Goal: Task Accomplishment & Management: Manage account settings

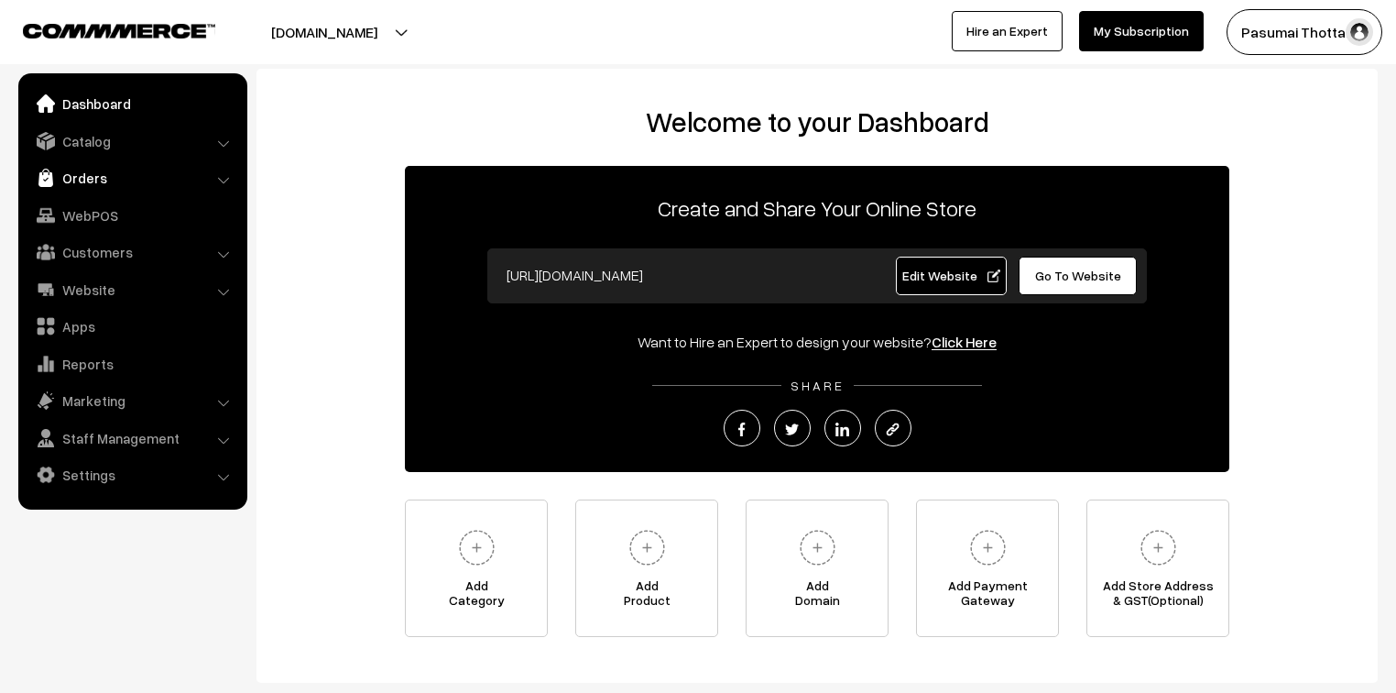
click at [69, 182] on link "Orders" at bounding box center [132, 177] width 218 height 33
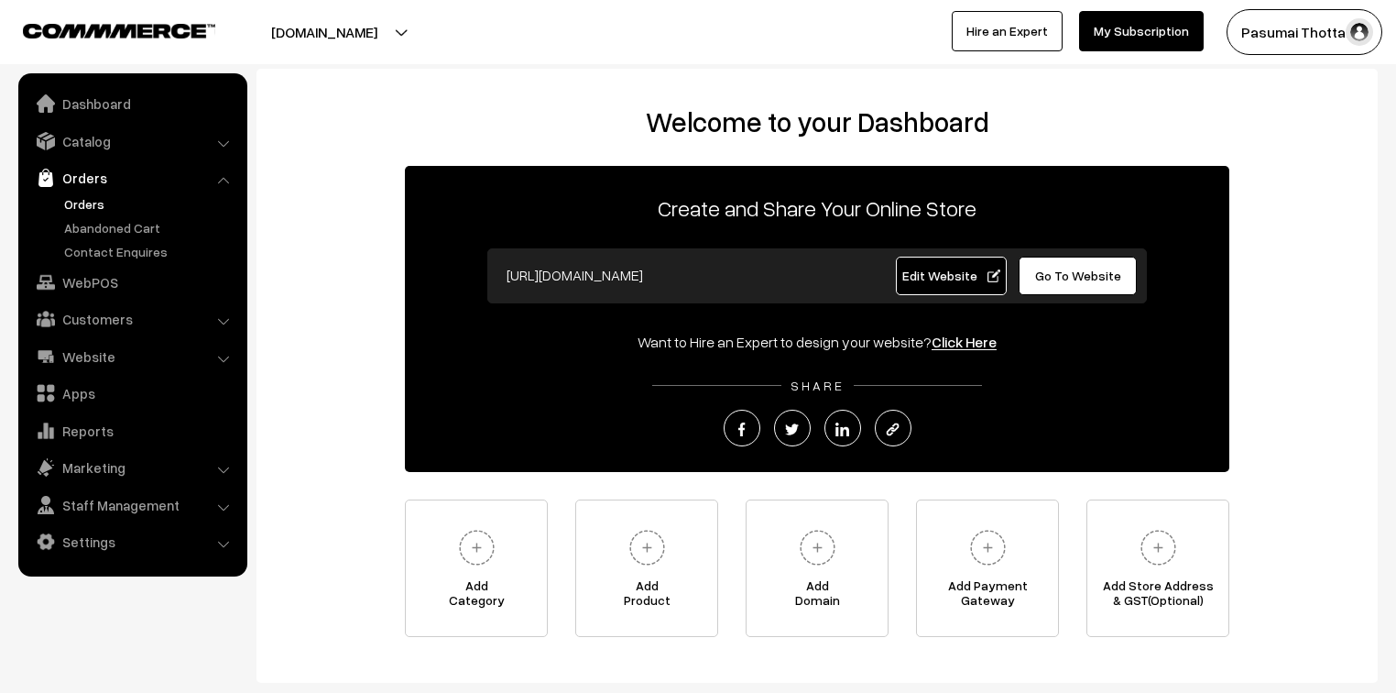
click at [72, 201] on link "Orders" at bounding box center [150, 203] width 181 height 19
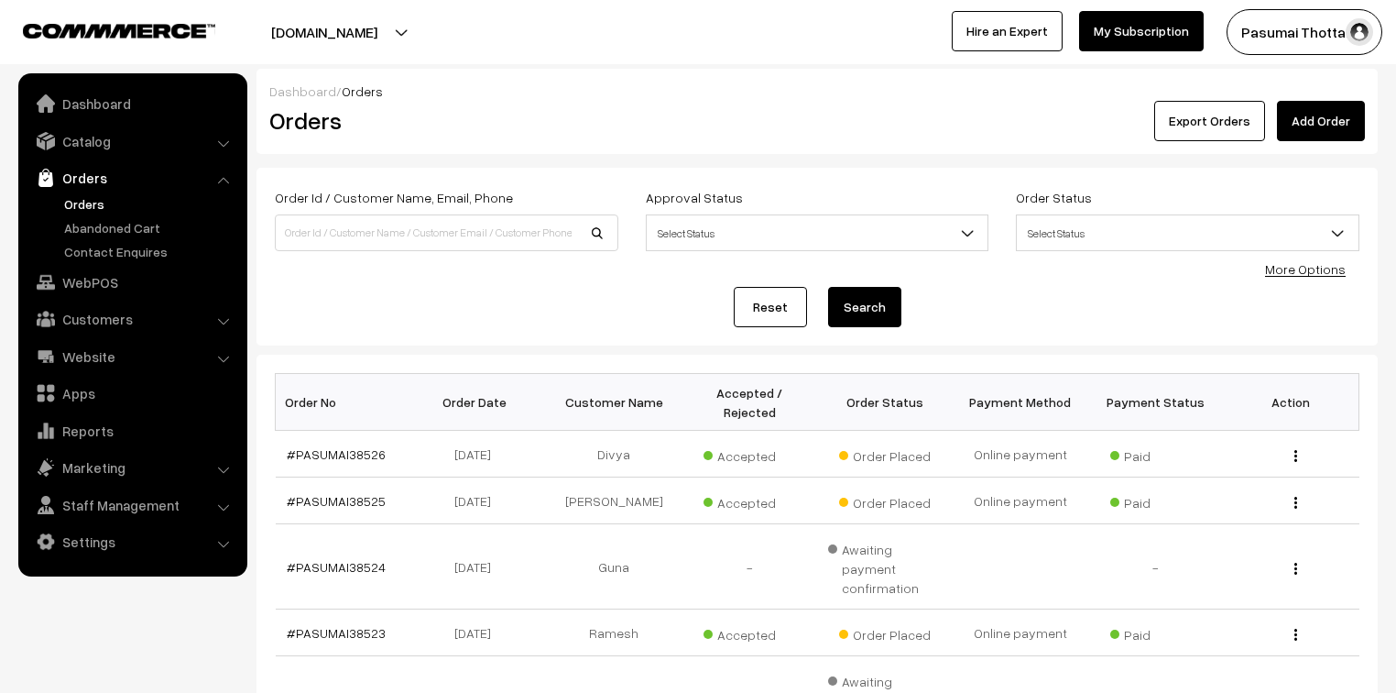
click at [1310, 279] on div "Order Id / Customer Name, Email, Phone Approval Status Select Status Awaiting A…" at bounding box center [817, 256] width 1085 height 141
click at [1304, 274] on link "More Options" at bounding box center [1305, 269] width 81 height 16
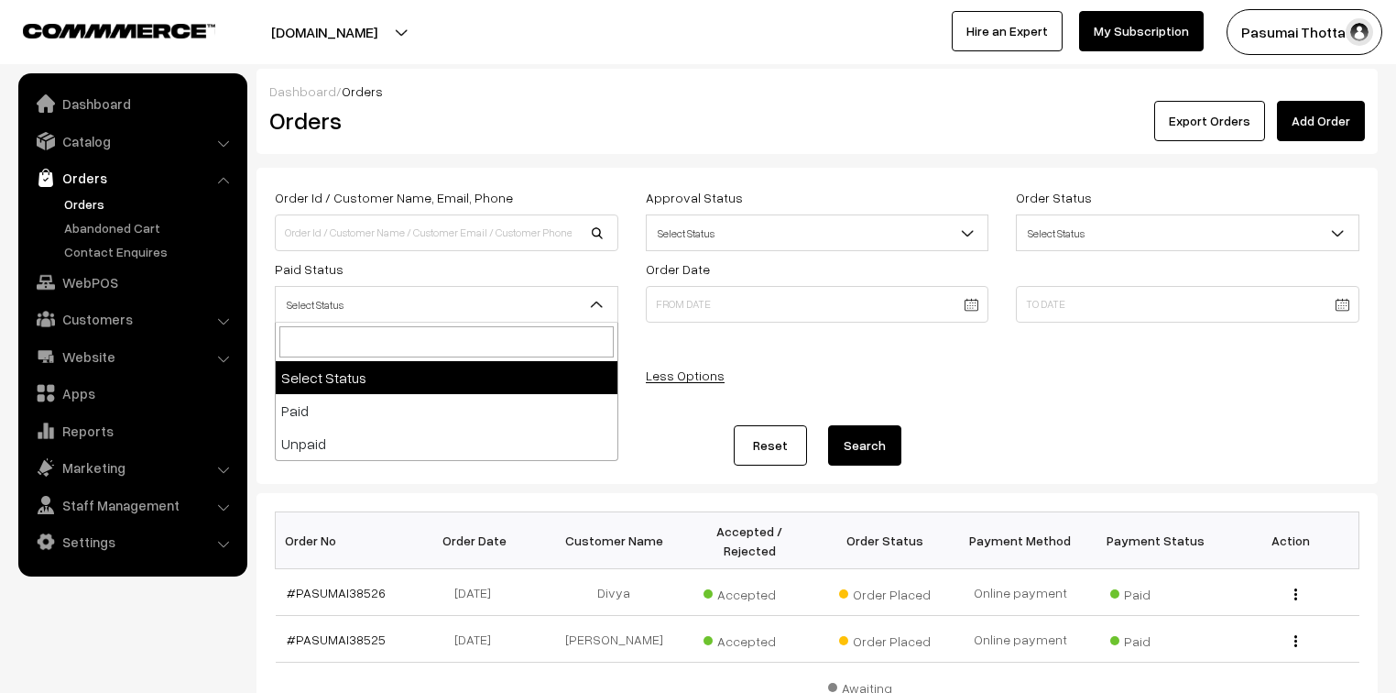
click at [546, 308] on span "Select Status" at bounding box center [447, 305] width 342 height 32
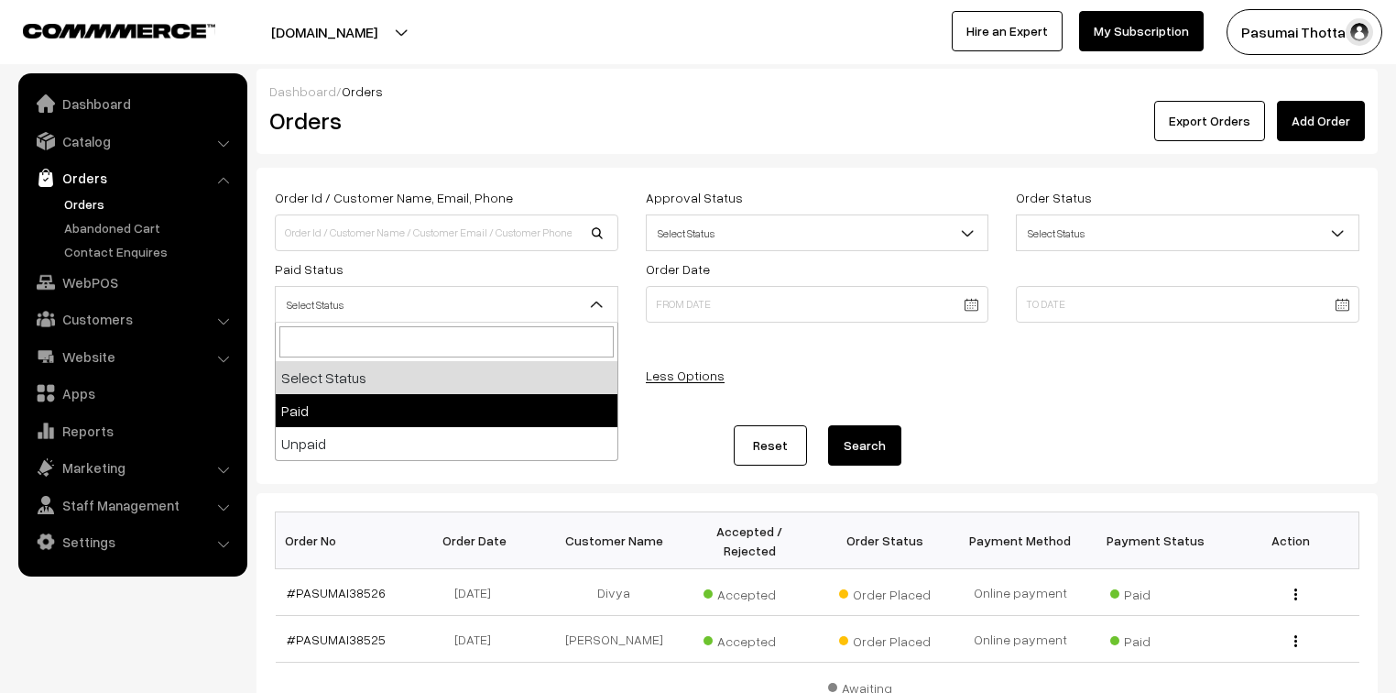
select select "1"
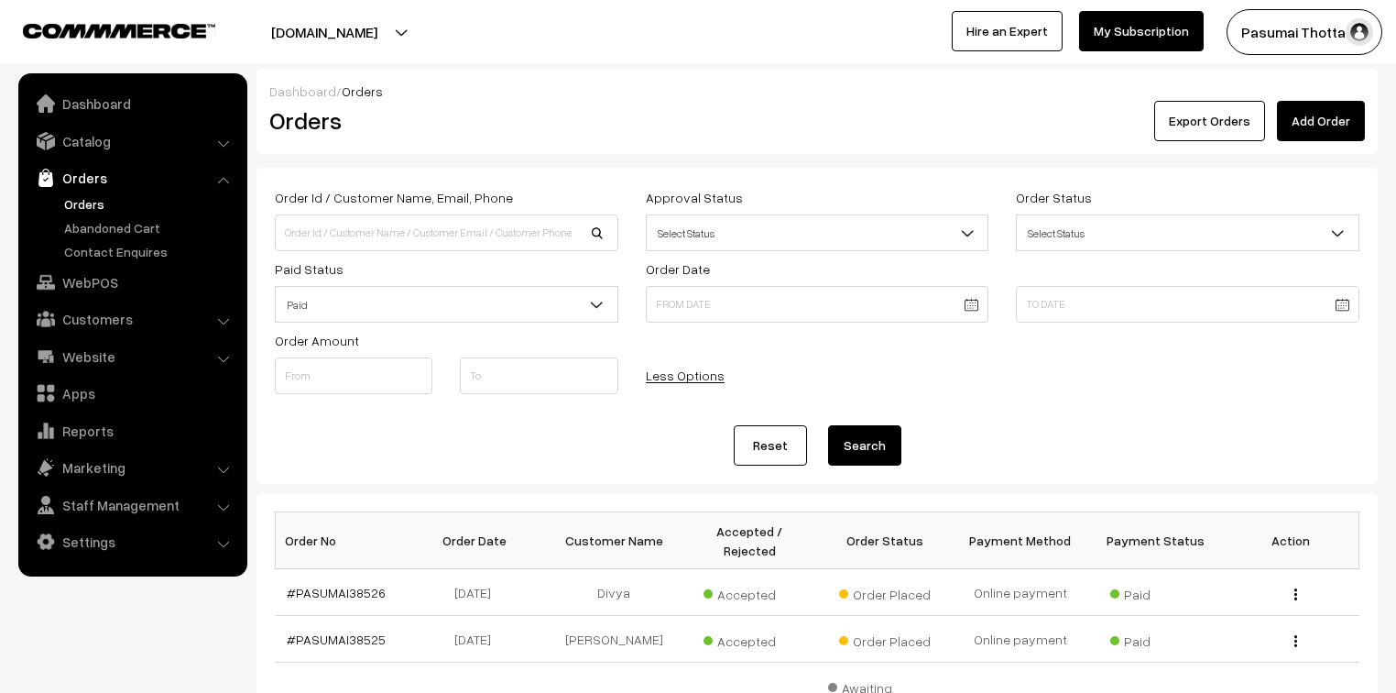
click at [883, 459] on button "Search" at bounding box center [864, 445] width 73 height 40
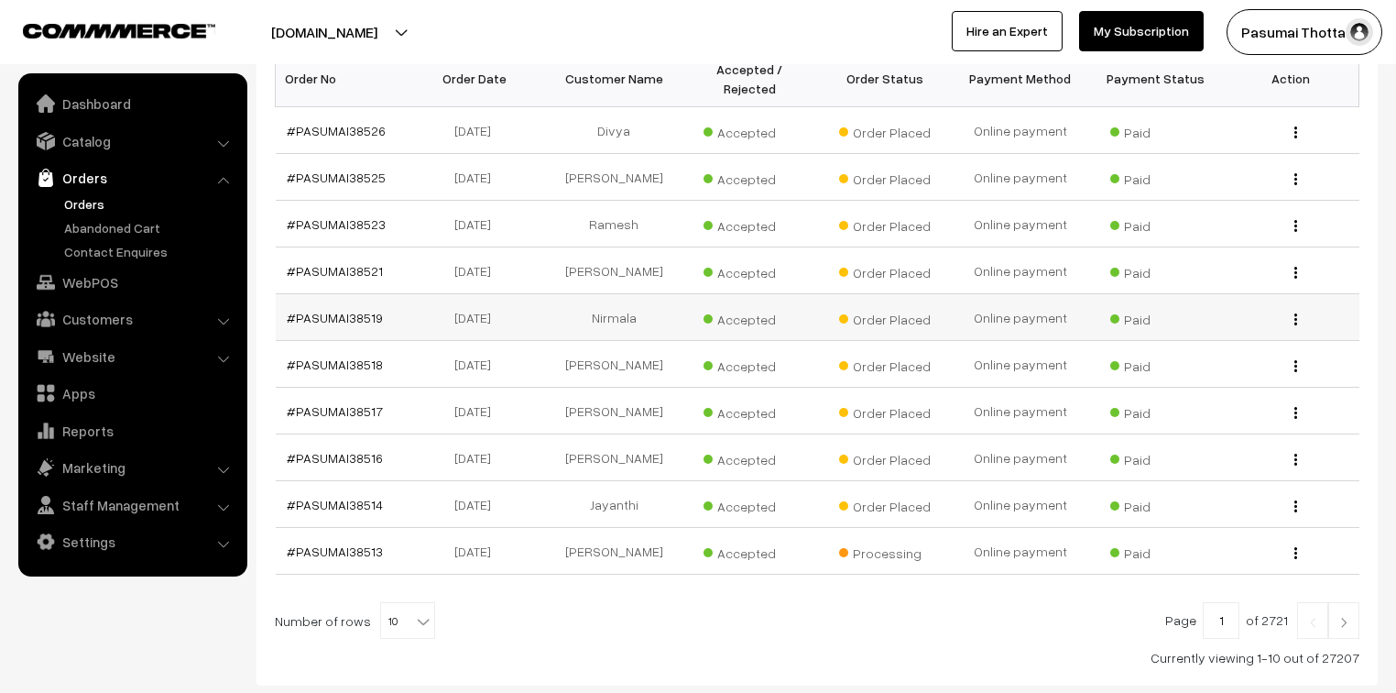
scroll to position [440, 0]
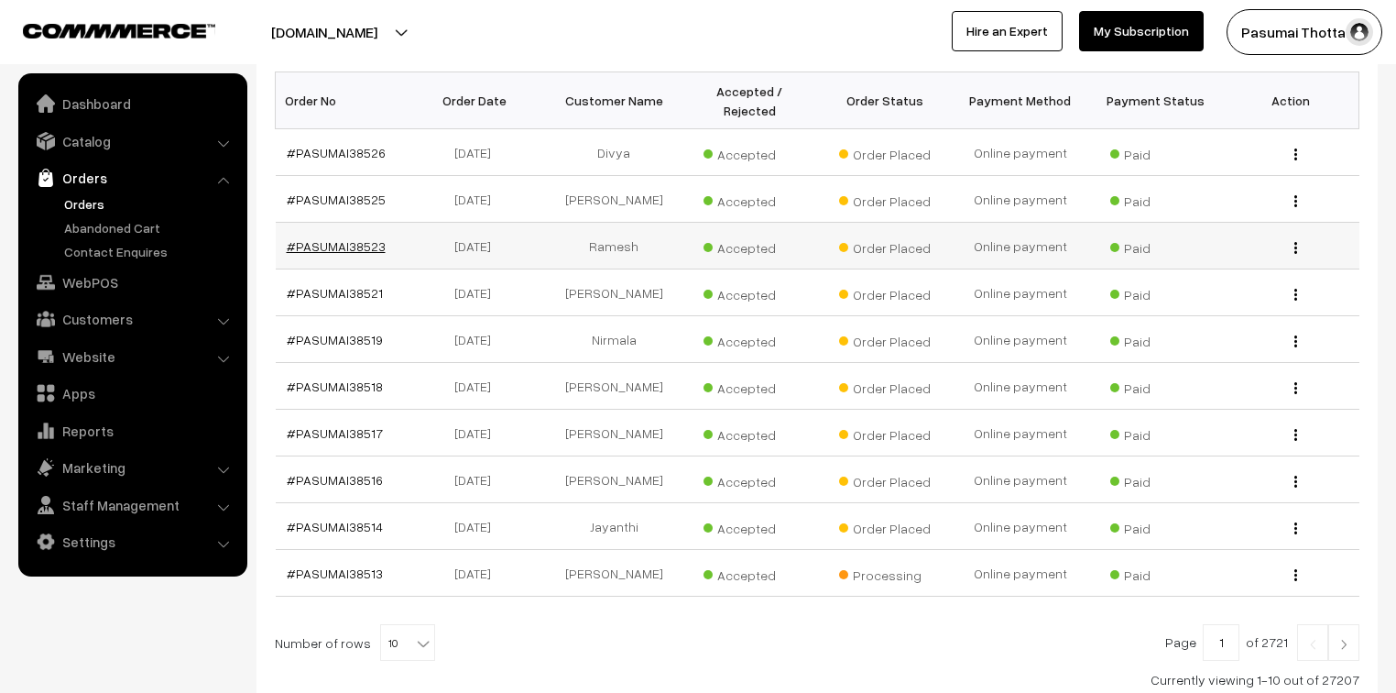
drag, startPoint x: 353, startPoint y: 231, endPoint x: 323, endPoint y: 243, distance: 31.6
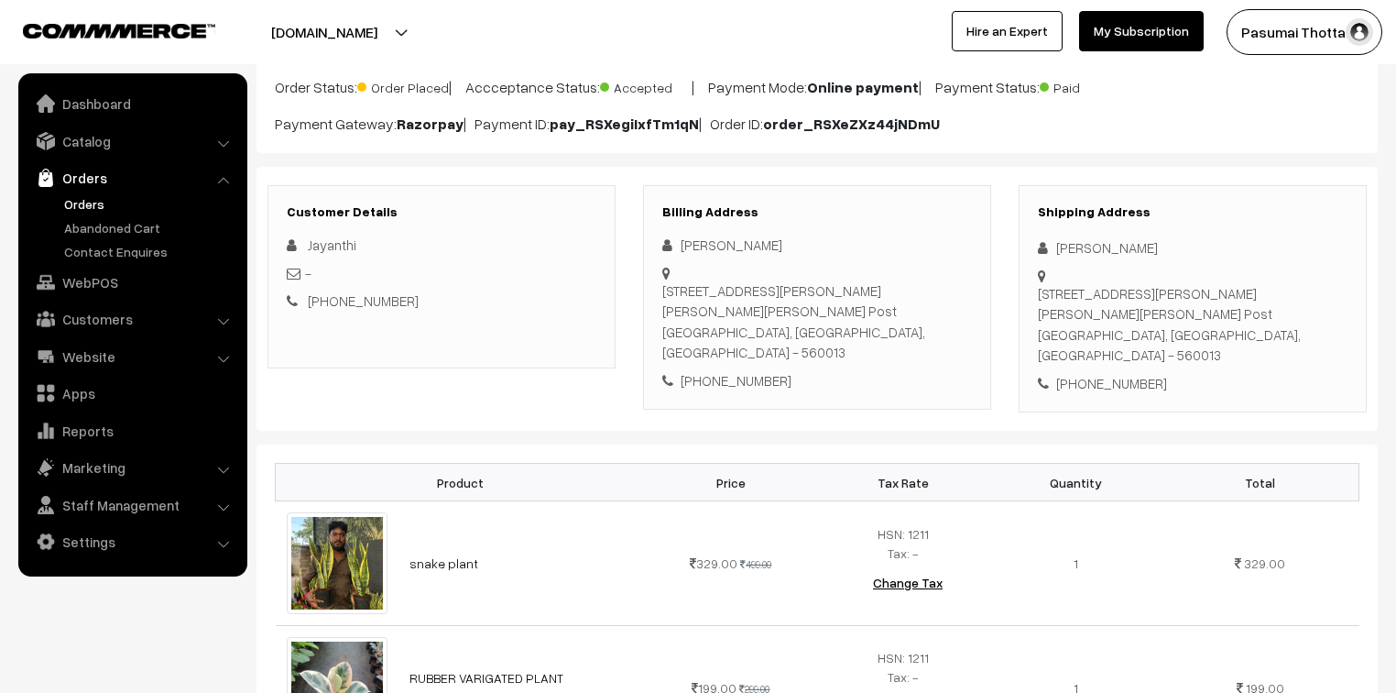
scroll to position [147, 0]
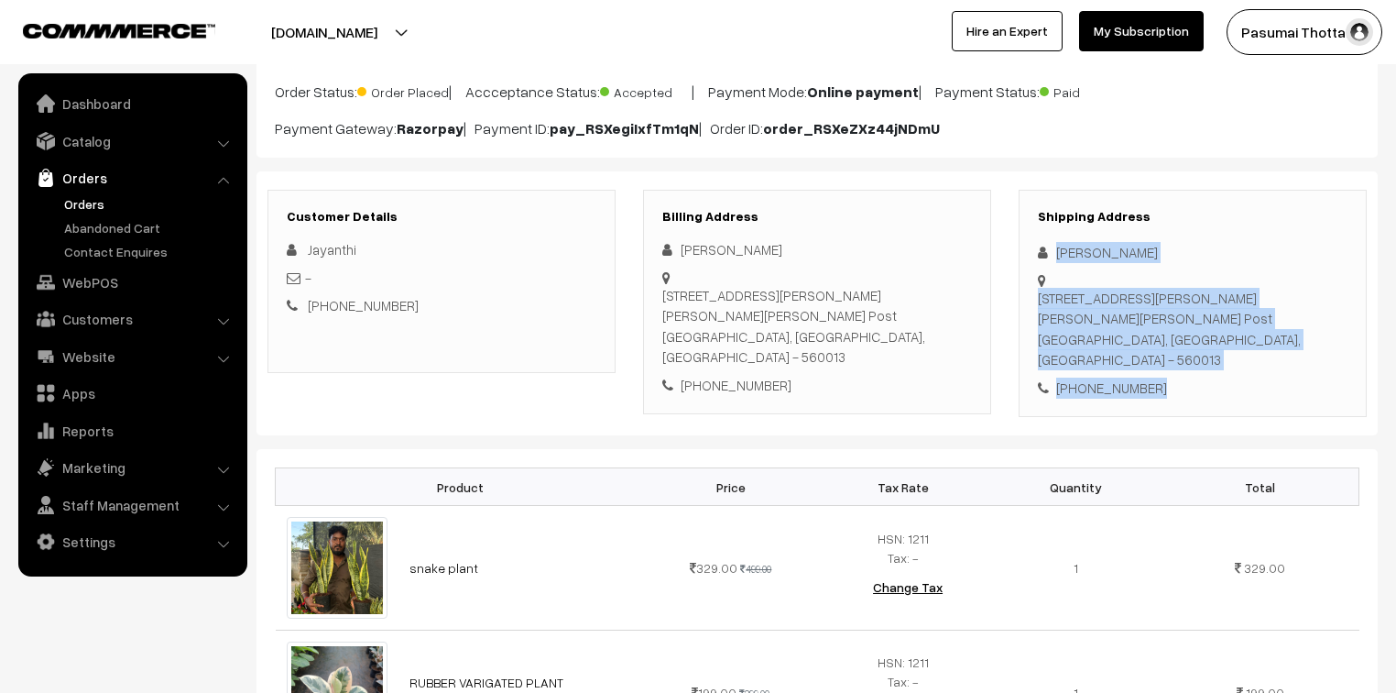
drag, startPoint x: 1052, startPoint y: 251, endPoint x: 1214, endPoint y: 388, distance: 212.5
click at [1214, 388] on div "Shipping Address Jayanthi Anilkumar No.76 Ashoka bhavanam muneeshwara temple ro…" at bounding box center [1193, 304] width 348 height 228
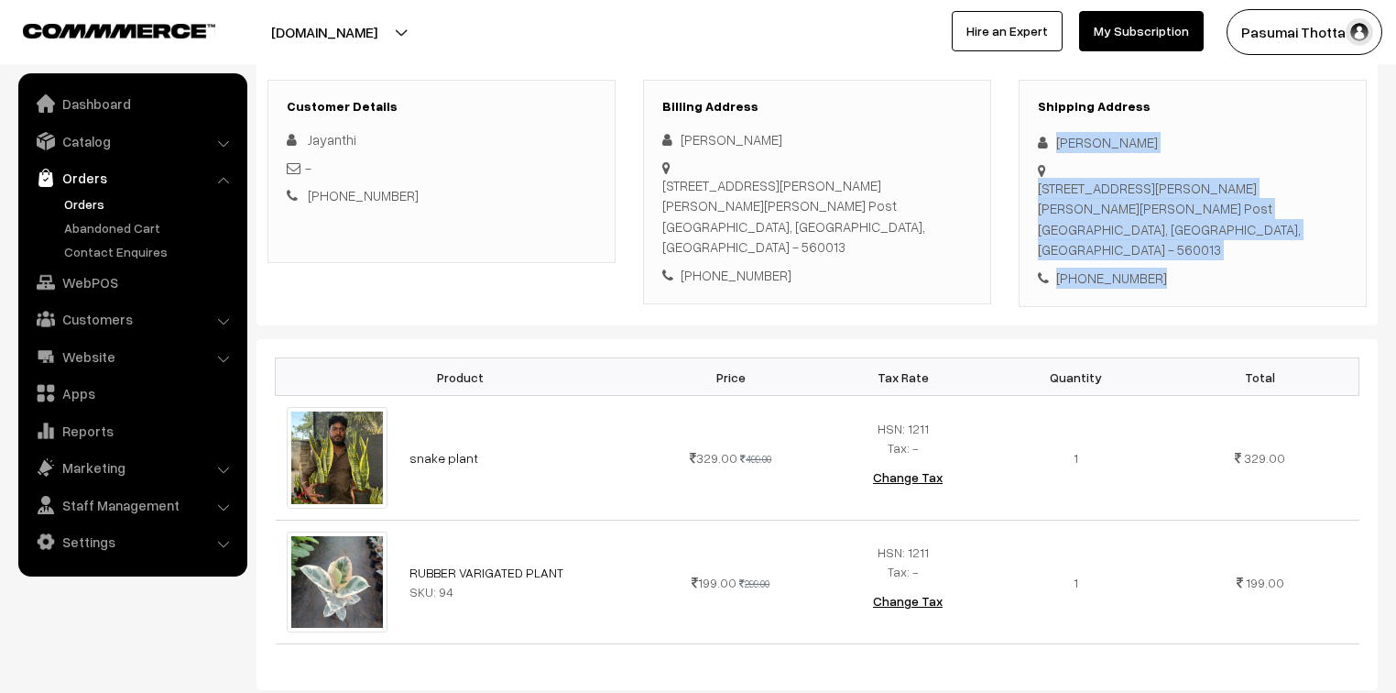
scroll to position [366, 0]
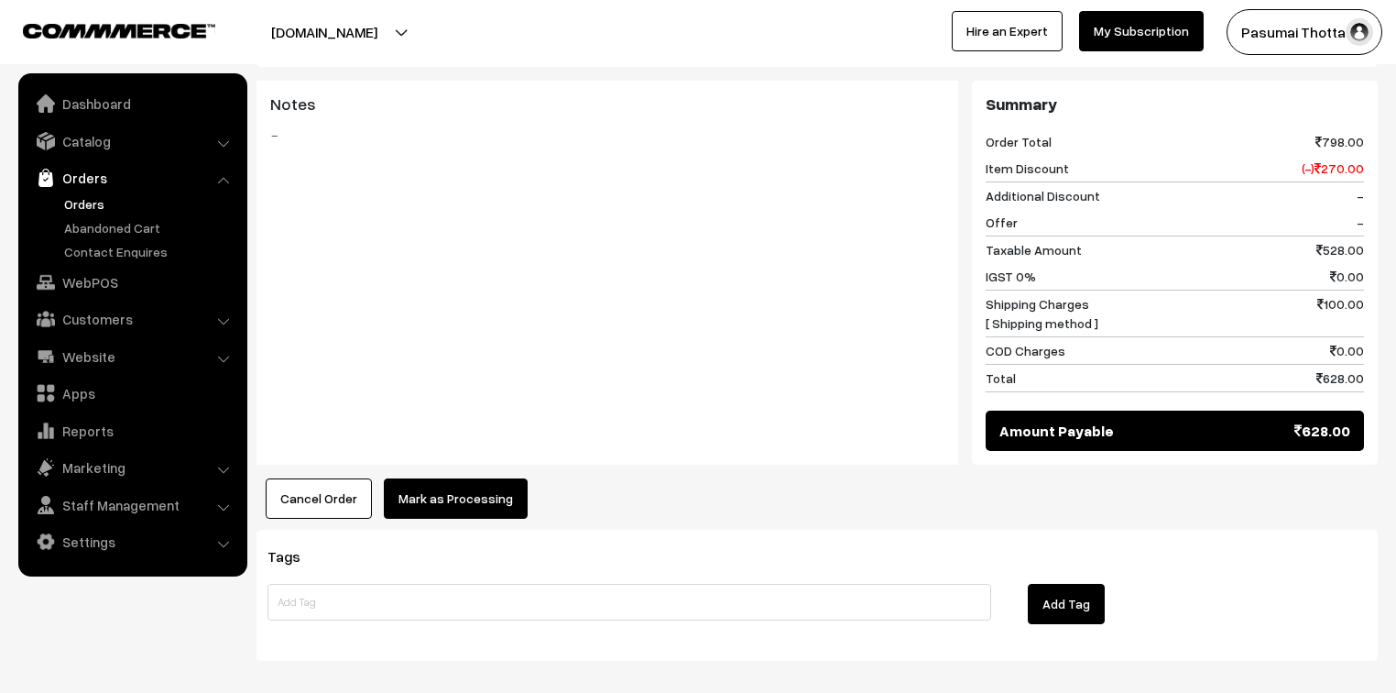
click at [462, 505] on button "Mark as Processing" at bounding box center [456, 498] width 144 height 40
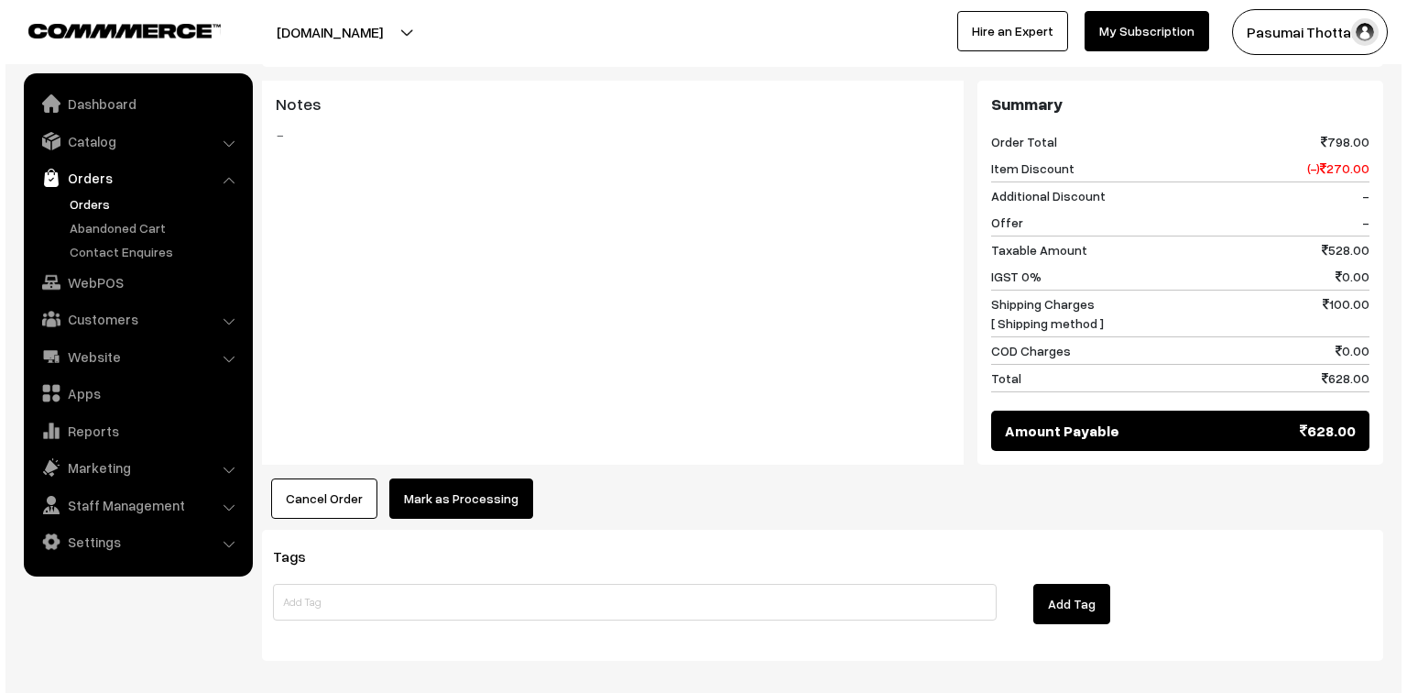
scroll to position [880, 0]
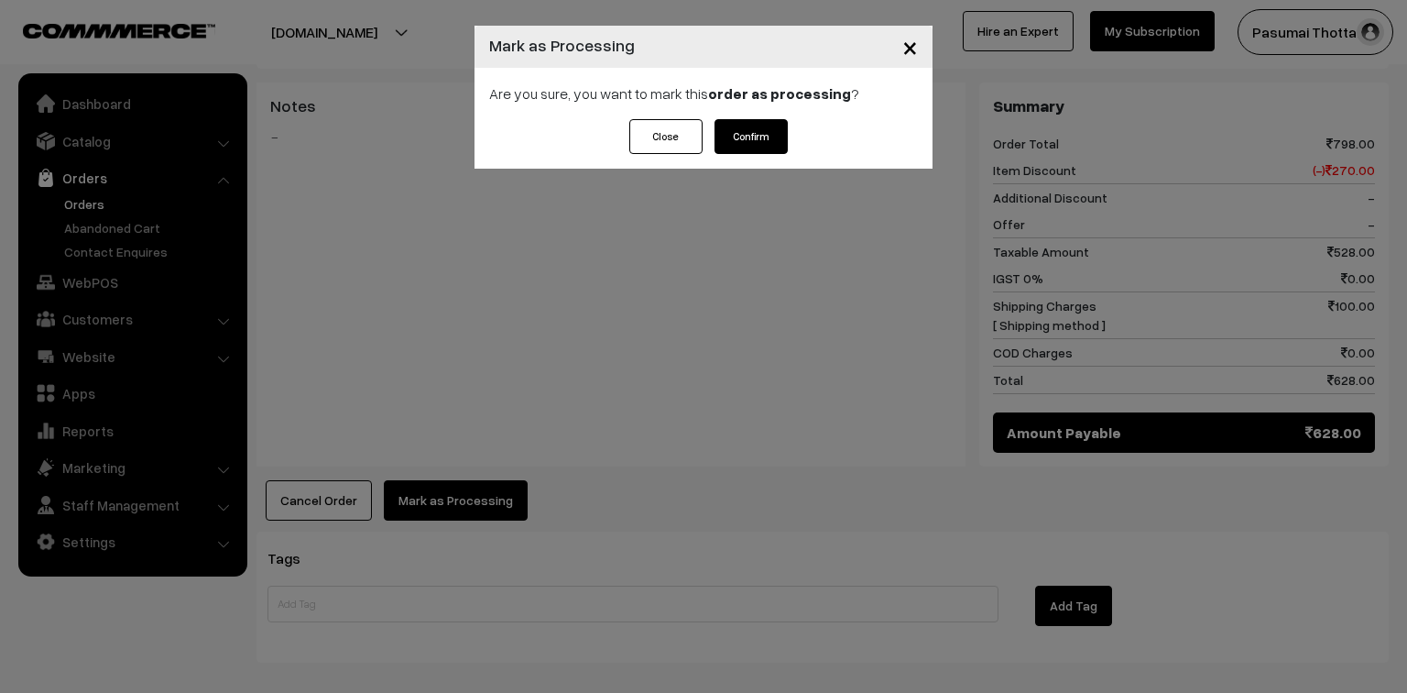
click at [758, 141] on button "Confirm" at bounding box center [751, 136] width 73 height 35
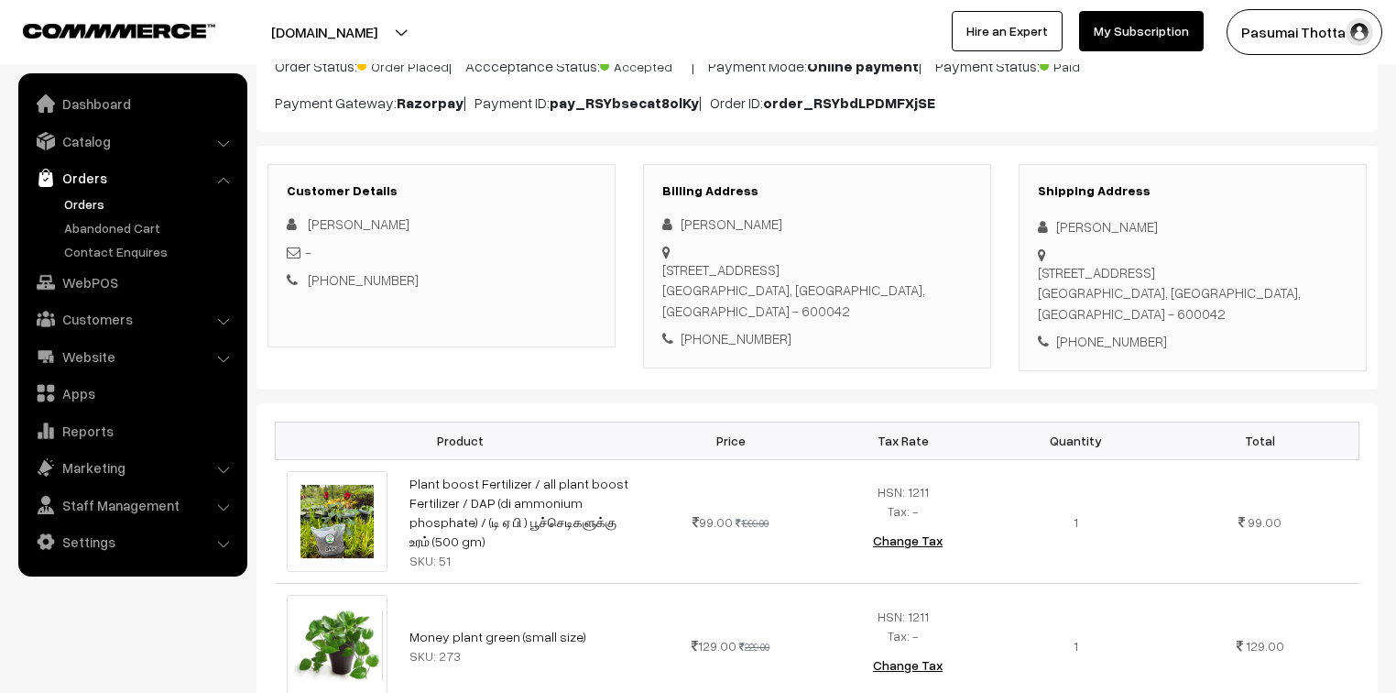
scroll to position [147, 0]
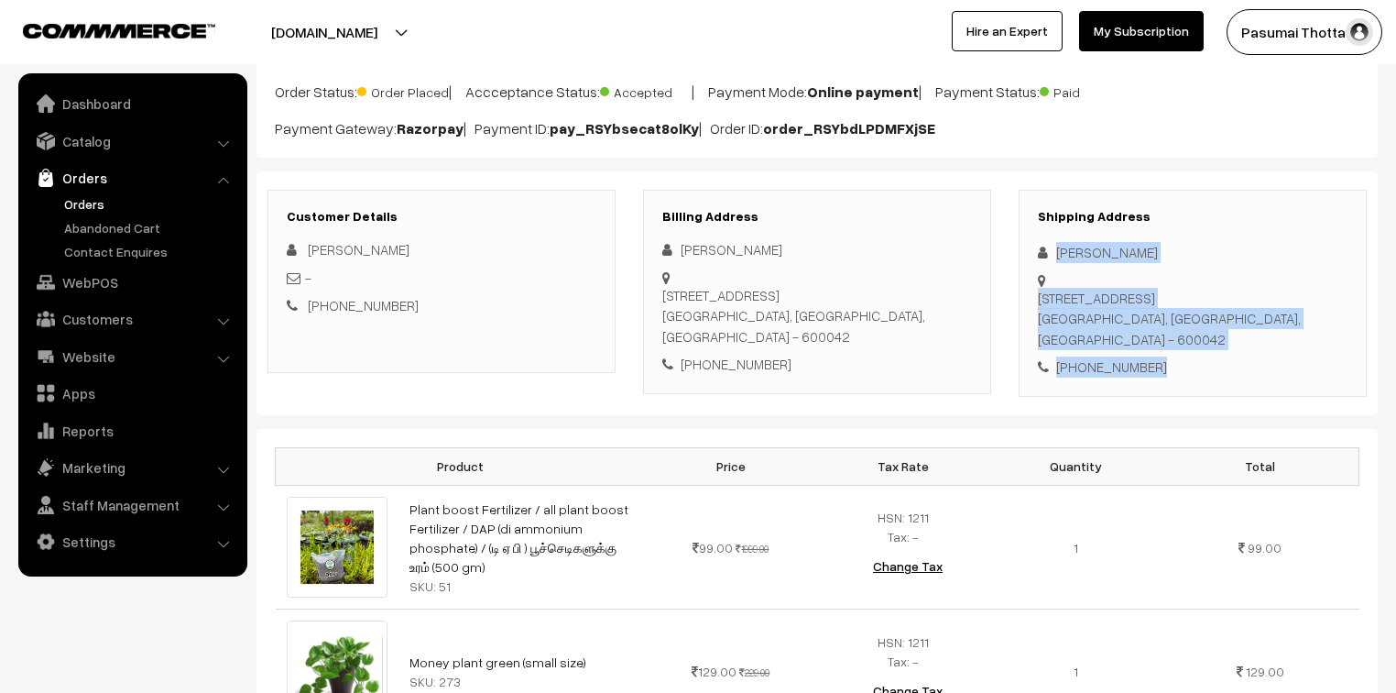
drag, startPoint x: 1054, startPoint y: 251, endPoint x: 1206, endPoint y: 373, distance: 194.1
click at [1206, 373] on div "Shipping Address Sharmila Anand 324/1B Saraswathy nagar 4th cross street, Ags c…" at bounding box center [1193, 293] width 348 height 207
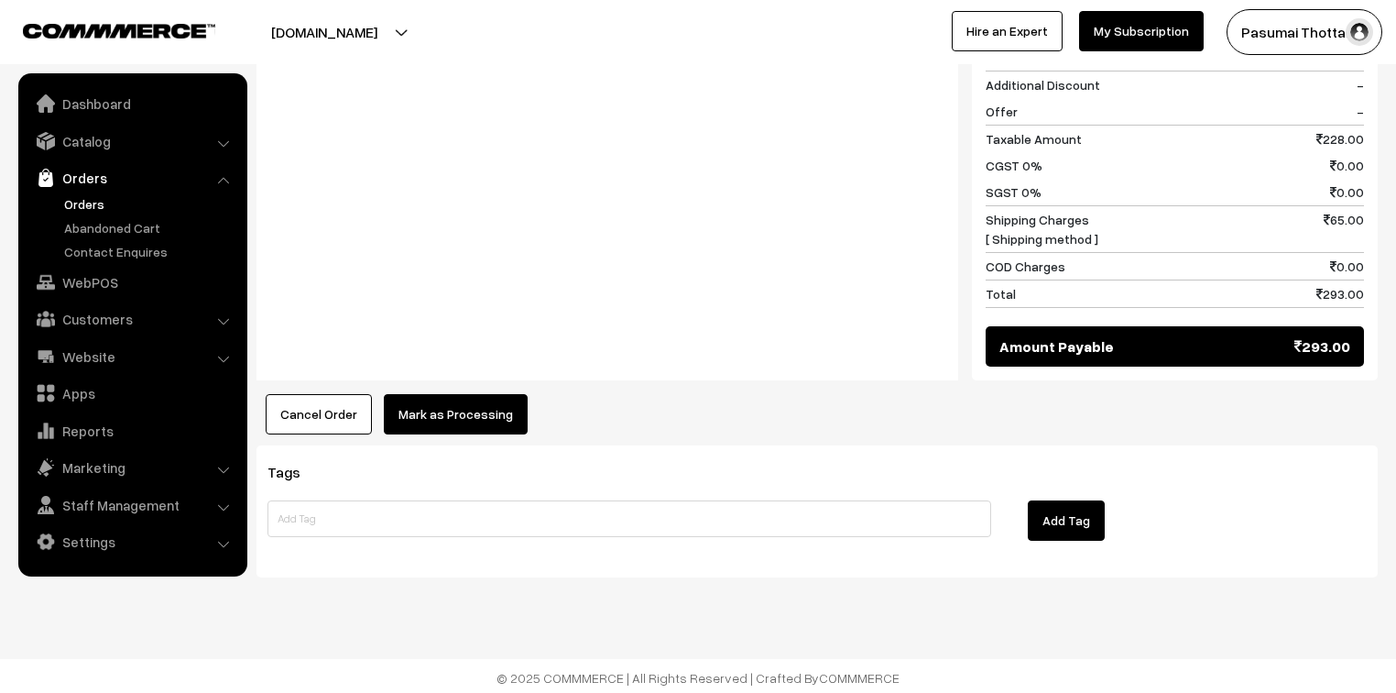
click at [447, 406] on button "Mark as Processing" at bounding box center [456, 414] width 144 height 40
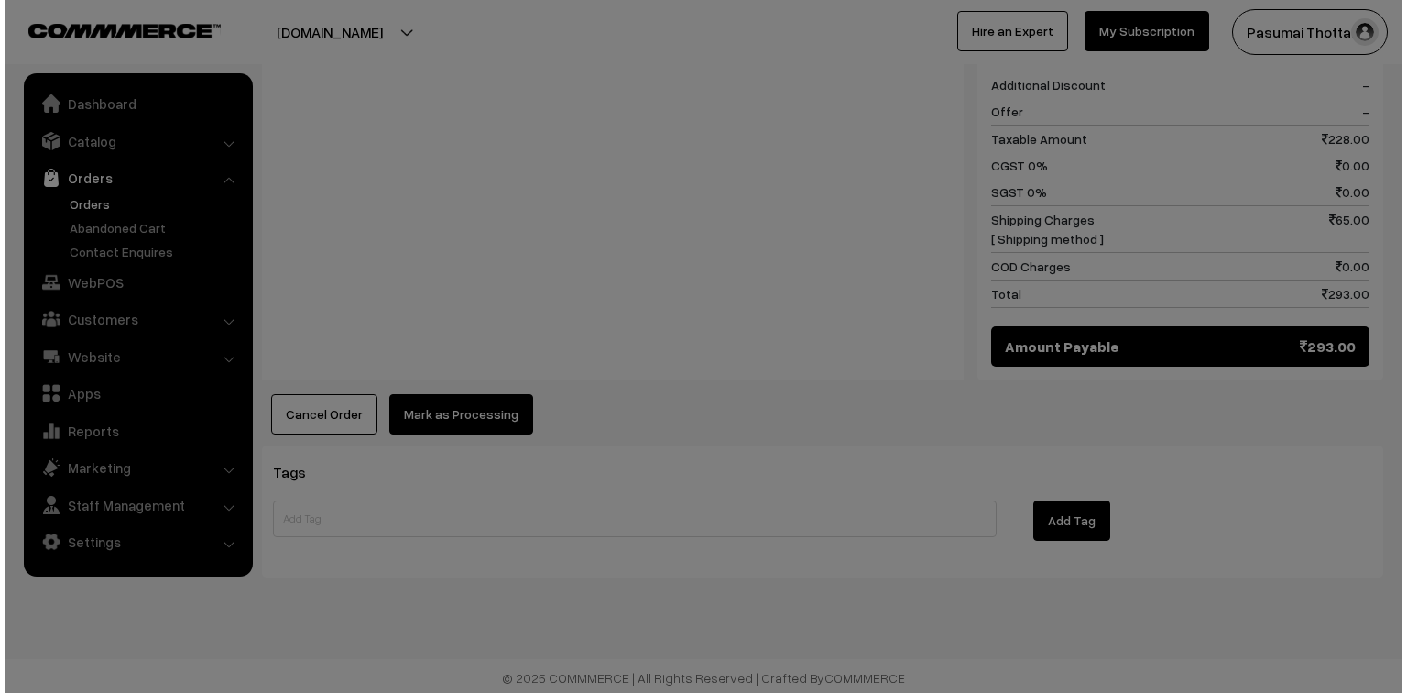
scroll to position [971, 0]
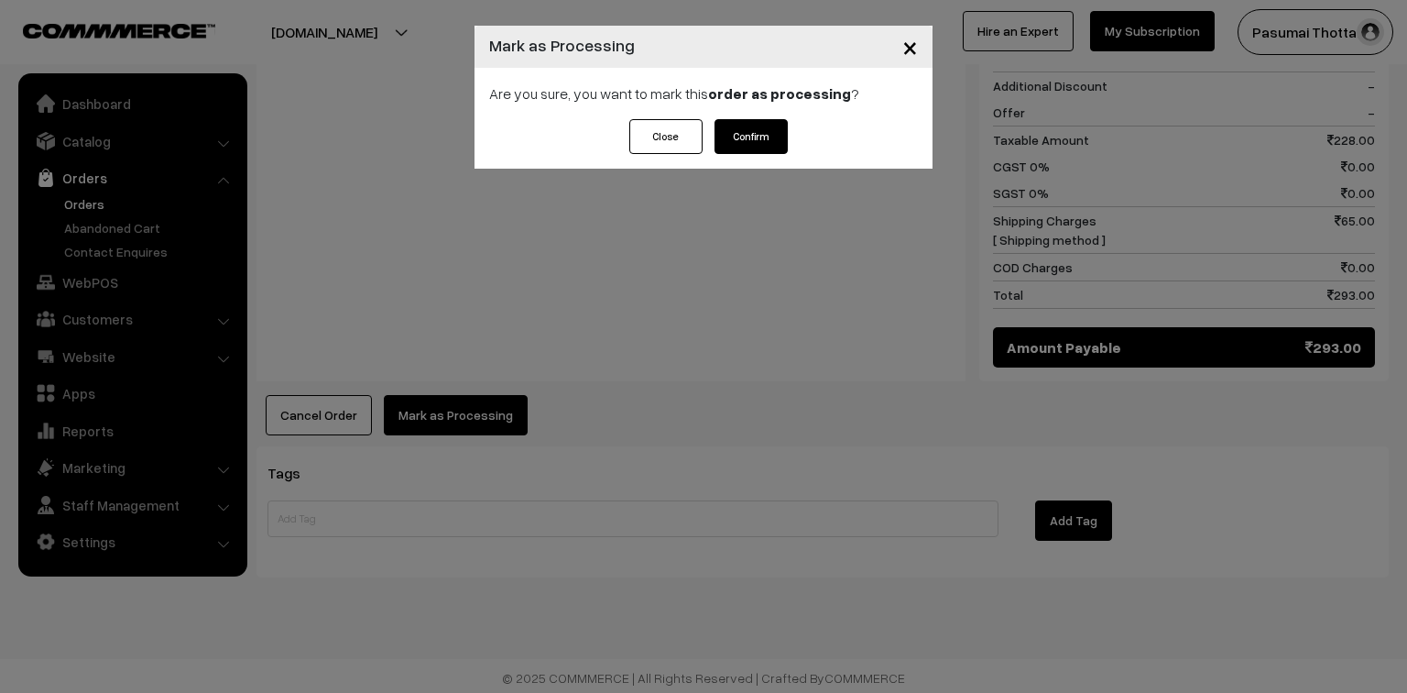
click at [788, 117] on div "Are you sure, you want to mark this order as processing ?" at bounding box center [704, 93] width 458 height 51
click at [762, 132] on button "Confirm" at bounding box center [751, 136] width 73 height 35
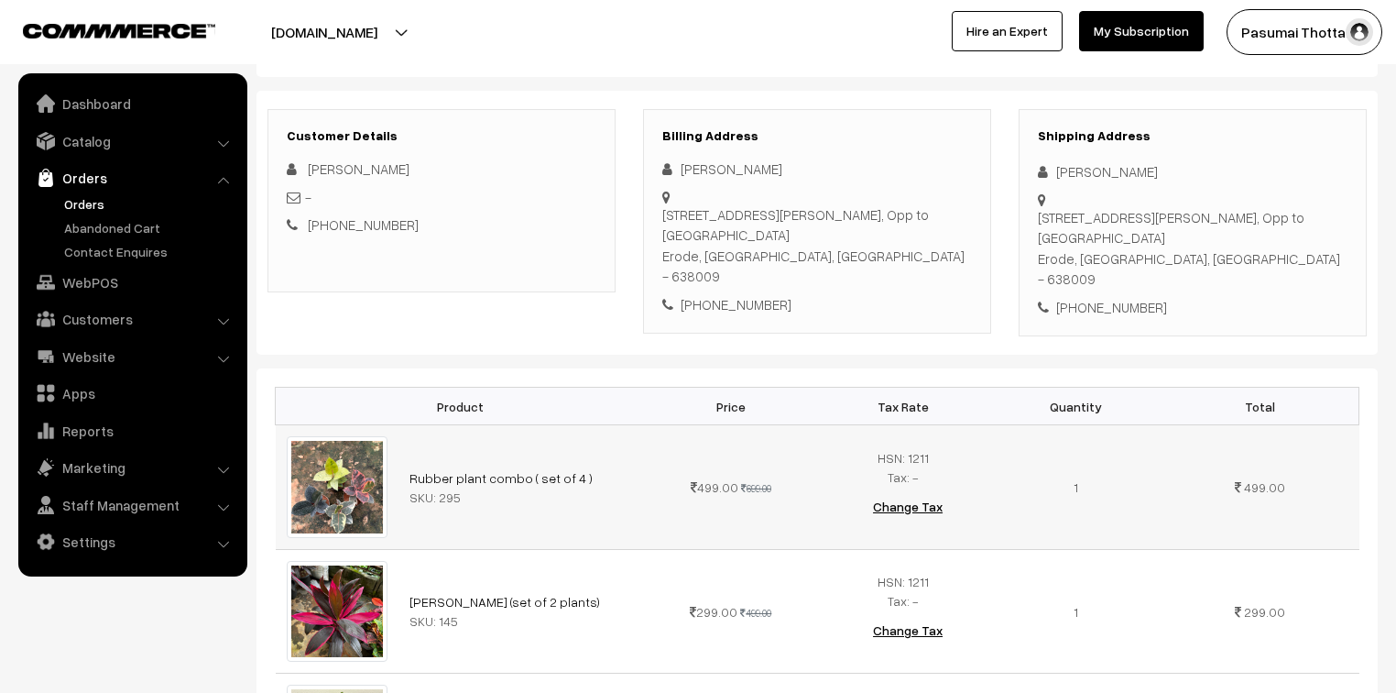
scroll to position [220, 0]
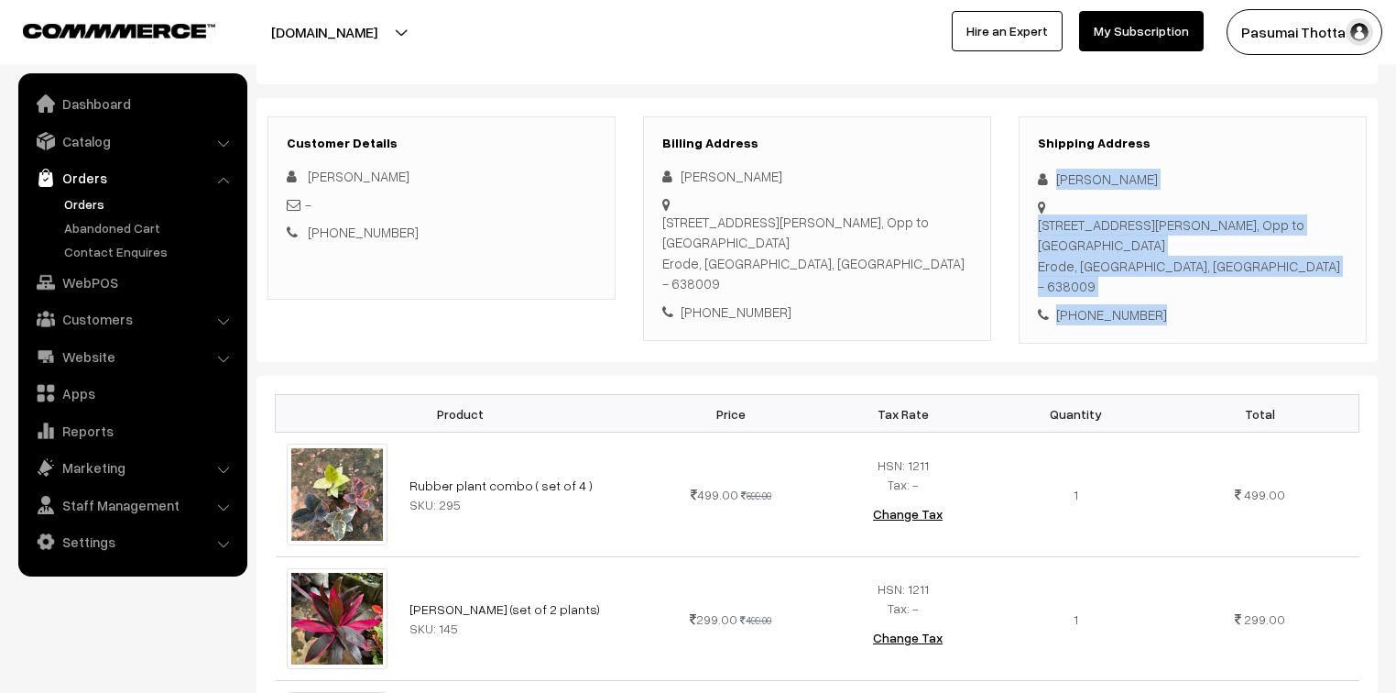
drag, startPoint x: 1052, startPoint y: 178, endPoint x: 1189, endPoint y: 294, distance: 180.0
click at [1189, 294] on div "Shipping Address [PERSON_NAME] [STREET_ADDRESS][PERSON_NAME] [PHONE_NUMBER]" at bounding box center [1193, 230] width 348 height 228
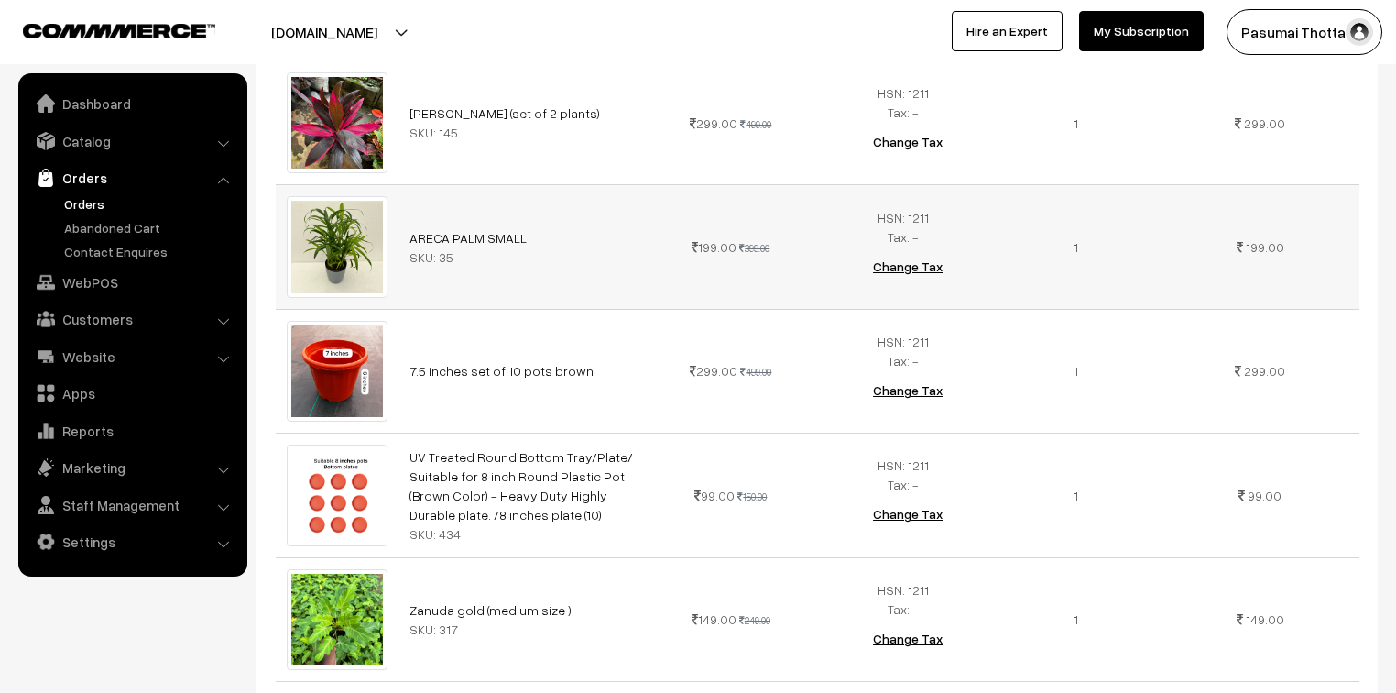
scroll to position [586, 0]
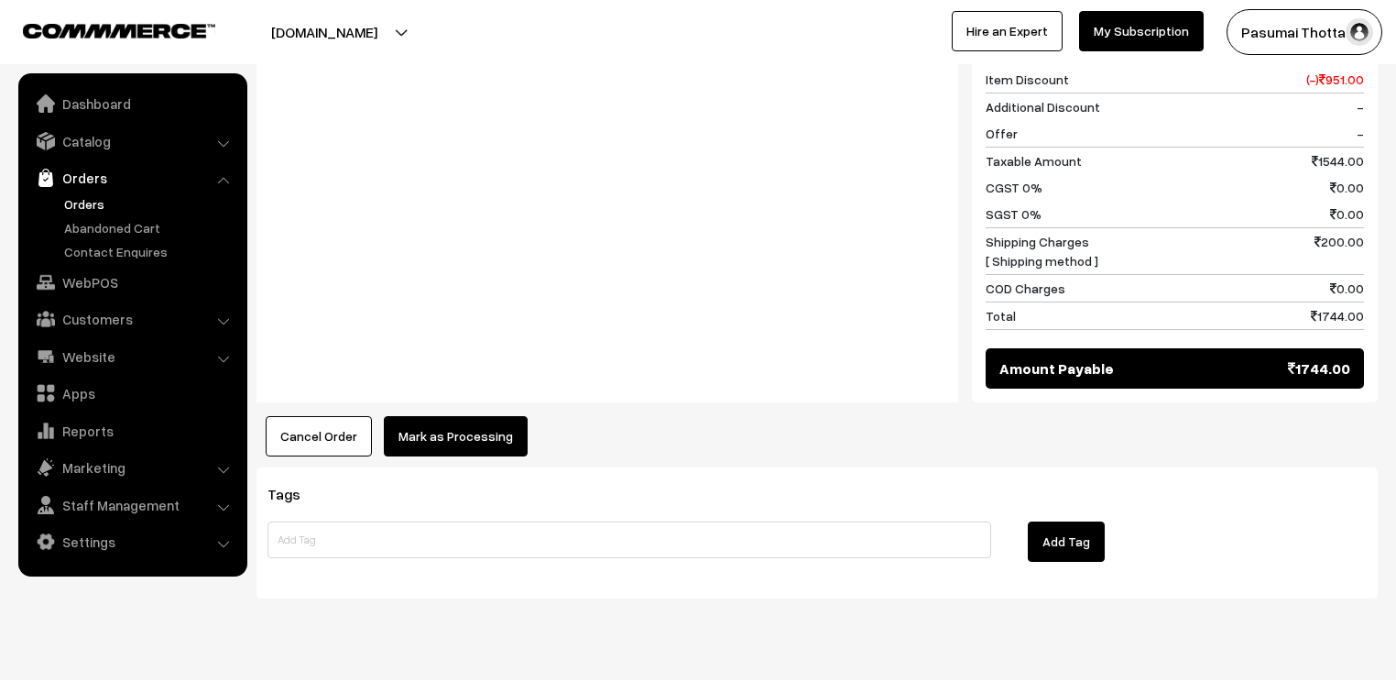
click at [481, 420] on button "Mark as Processing" at bounding box center [456, 436] width 144 height 40
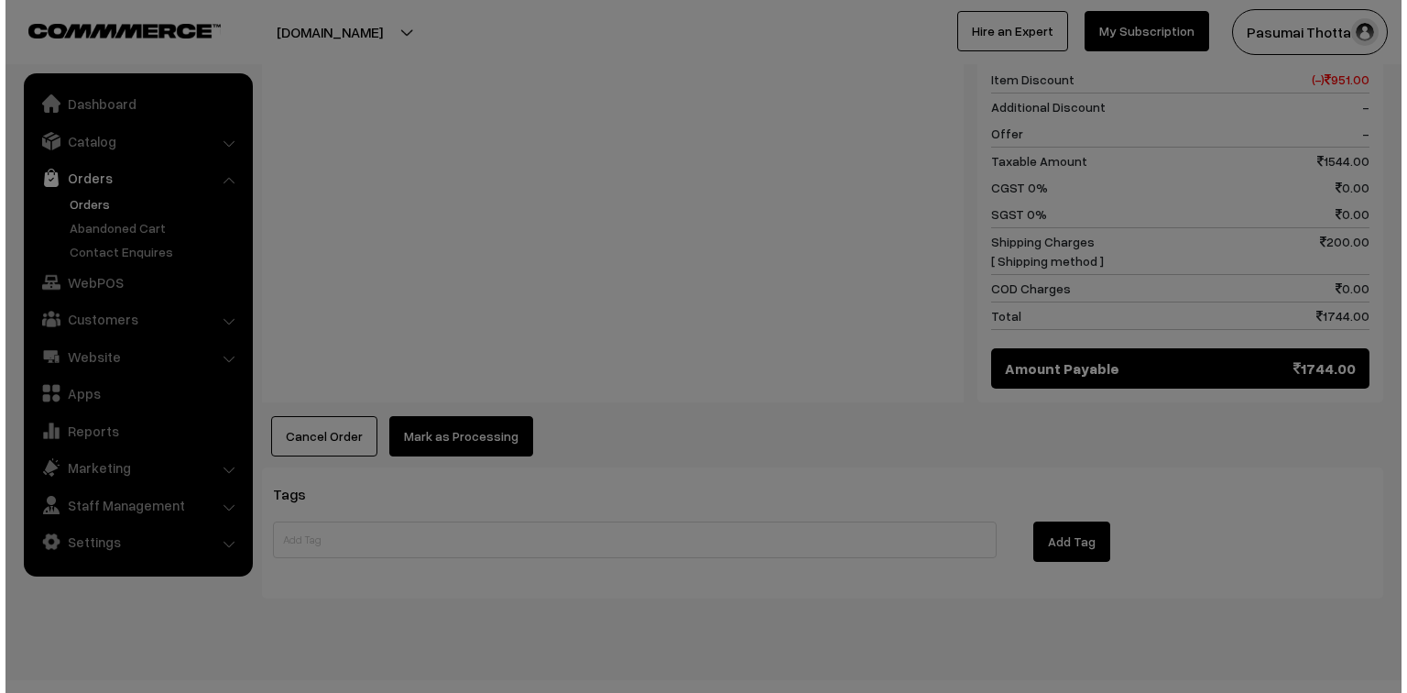
scroll to position [1472, 0]
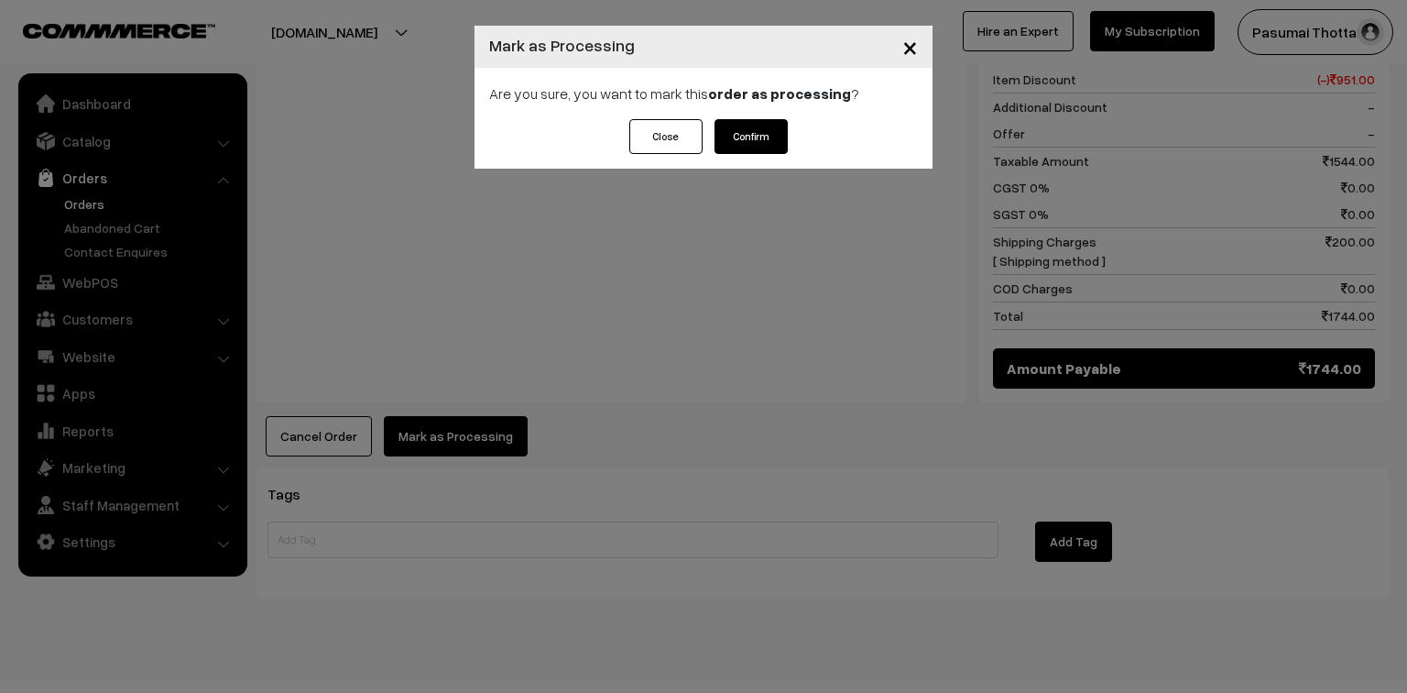
click at [727, 142] on button "Confirm" at bounding box center [751, 136] width 73 height 35
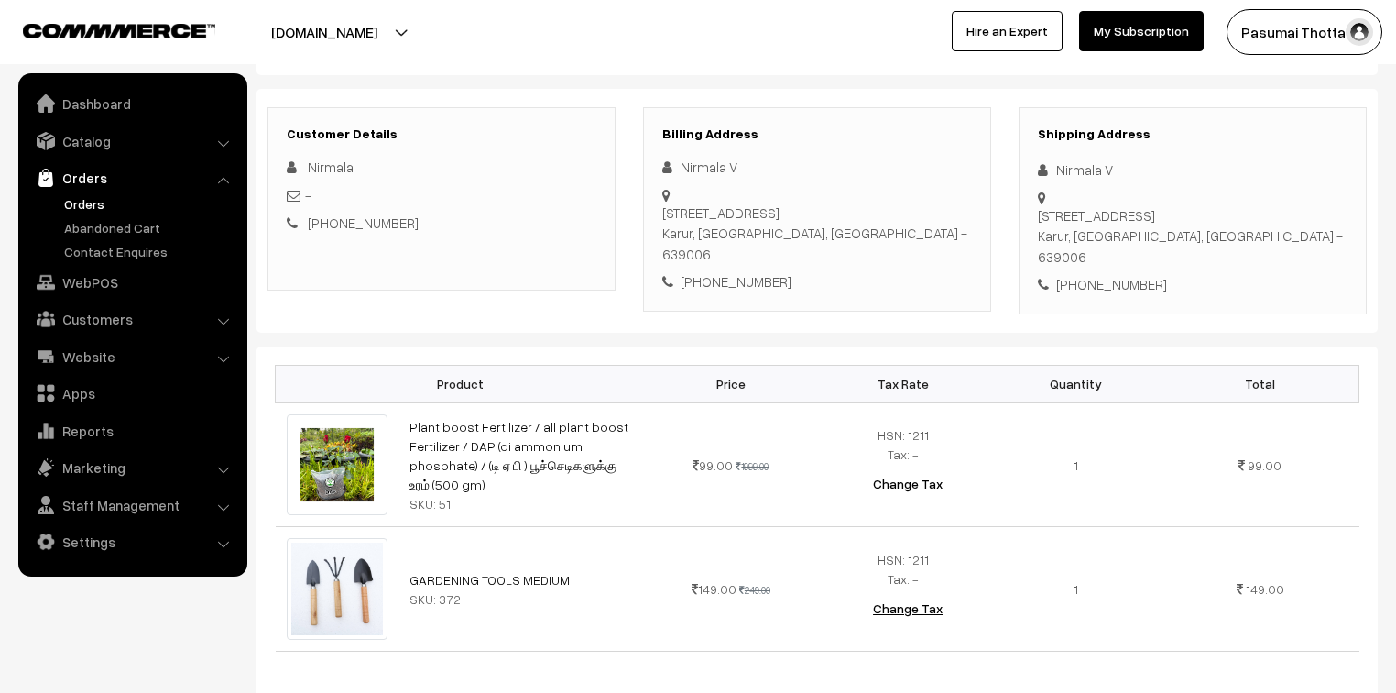
scroll to position [293, 0]
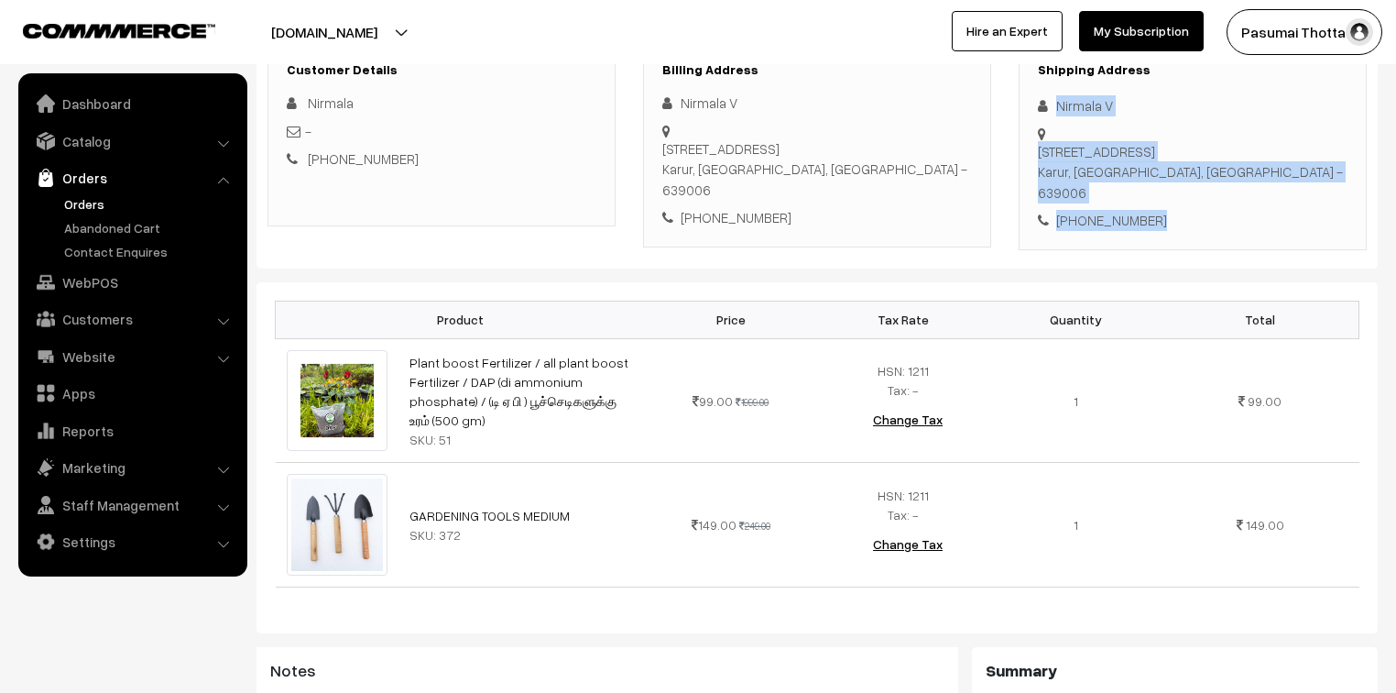
drag, startPoint x: 1051, startPoint y: 105, endPoint x: 1190, endPoint y: 204, distance: 170.8
click at [1190, 204] on div "Shipping Address Nirmala V 382,Amirthambal nagar, 4th cross street , Authur po …" at bounding box center [1193, 146] width 348 height 207
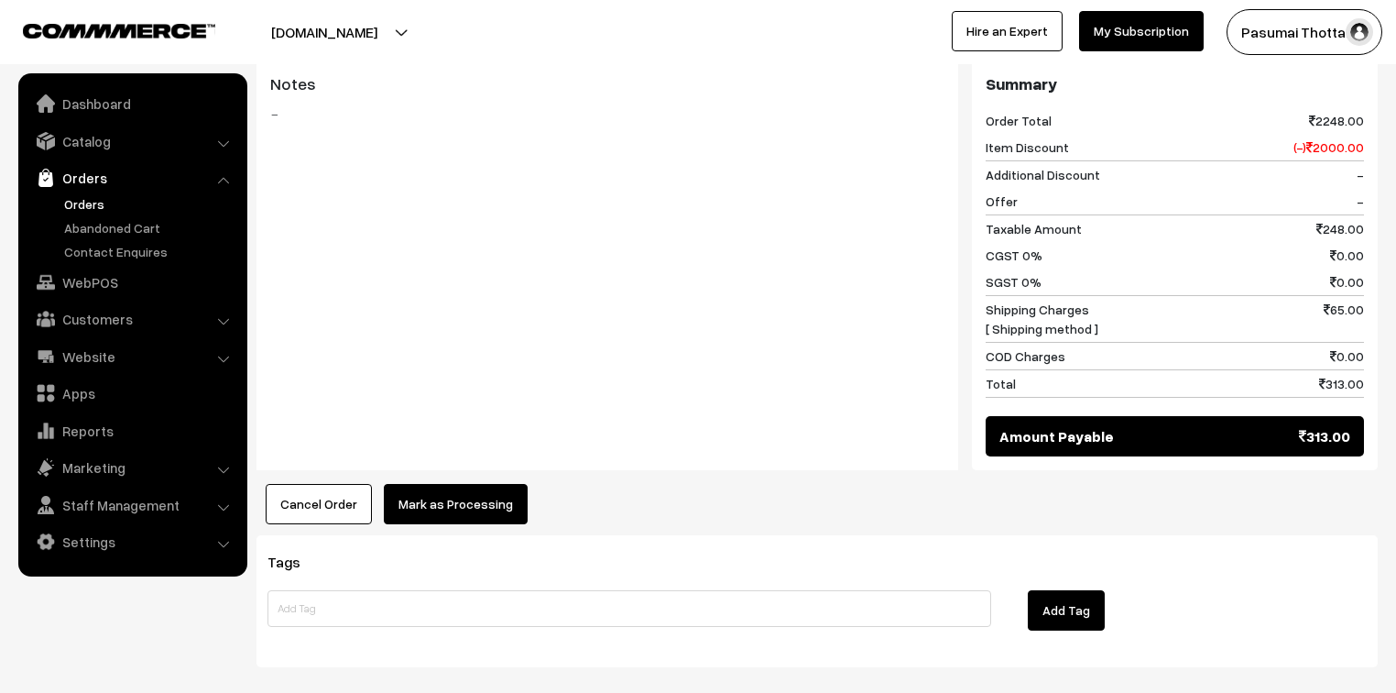
click at [408, 484] on button "Mark as Processing" at bounding box center [456, 504] width 144 height 40
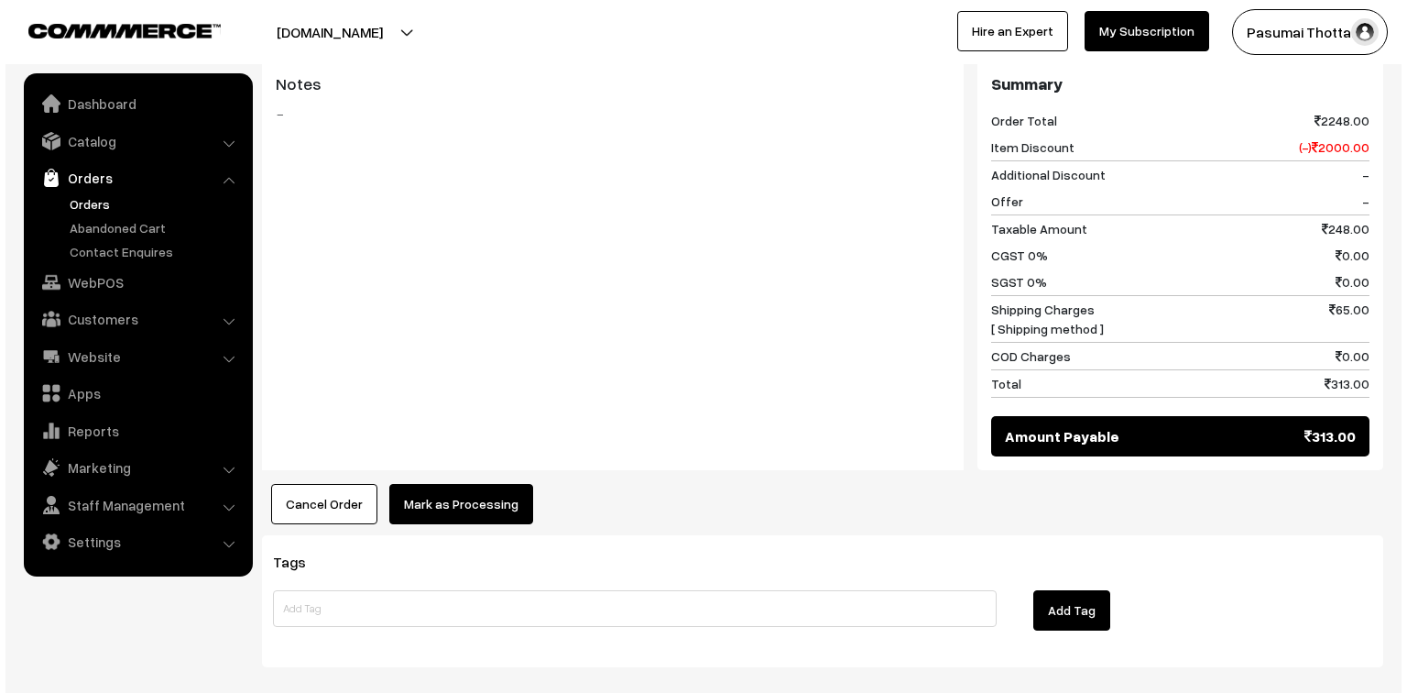
scroll to position [876, 0]
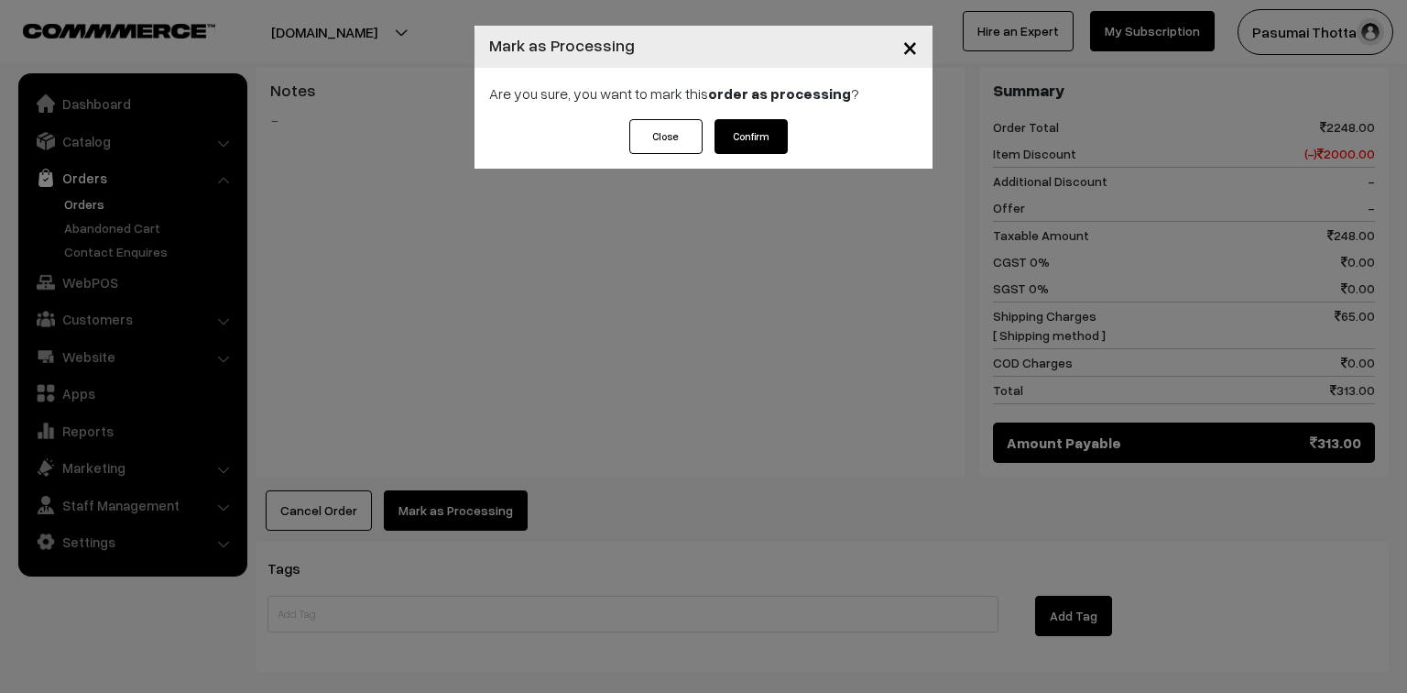
click at [748, 143] on button "Confirm" at bounding box center [751, 136] width 73 height 35
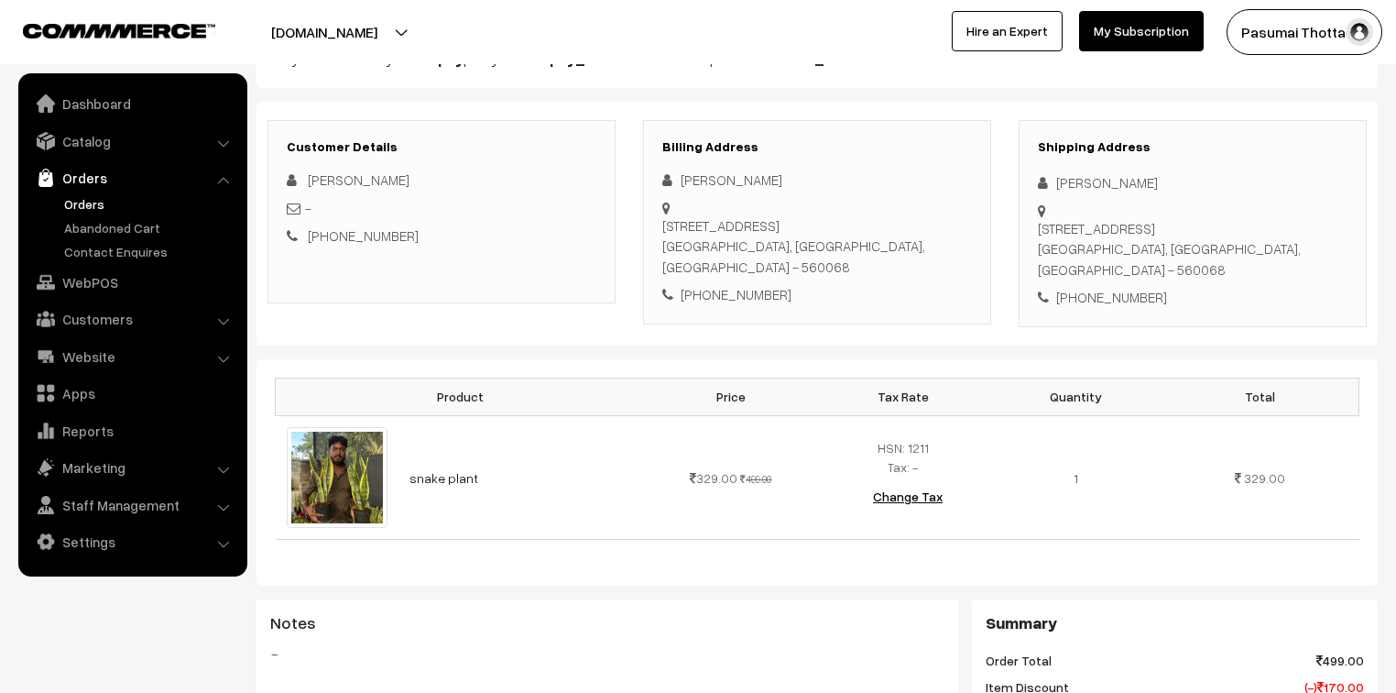
scroll to position [220, 0]
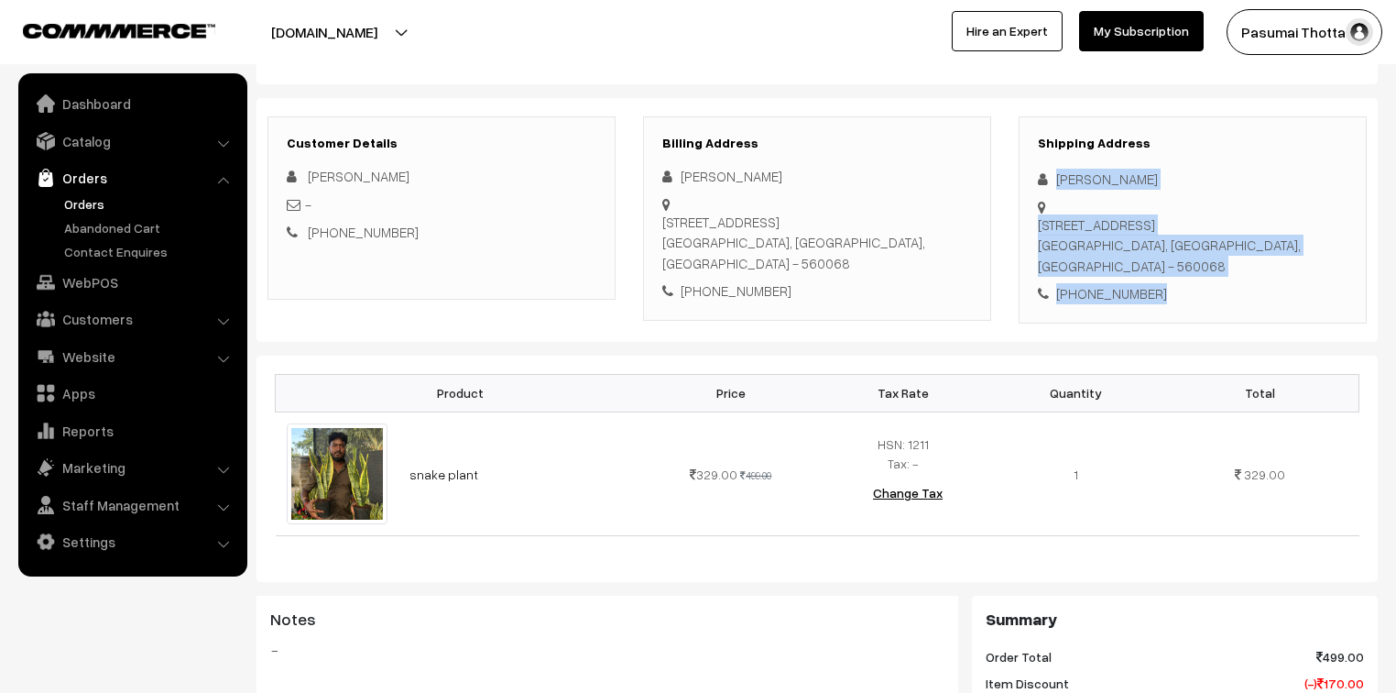
drag, startPoint x: 1053, startPoint y: 181, endPoint x: 1170, endPoint y: 300, distance: 167.1
click at [1170, 300] on div "Shipping Address Devendran SA 7 HLR Residency, Flat No : 404, 04Th Main Balaji …" at bounding box center [1193, 219] width 348 height 207
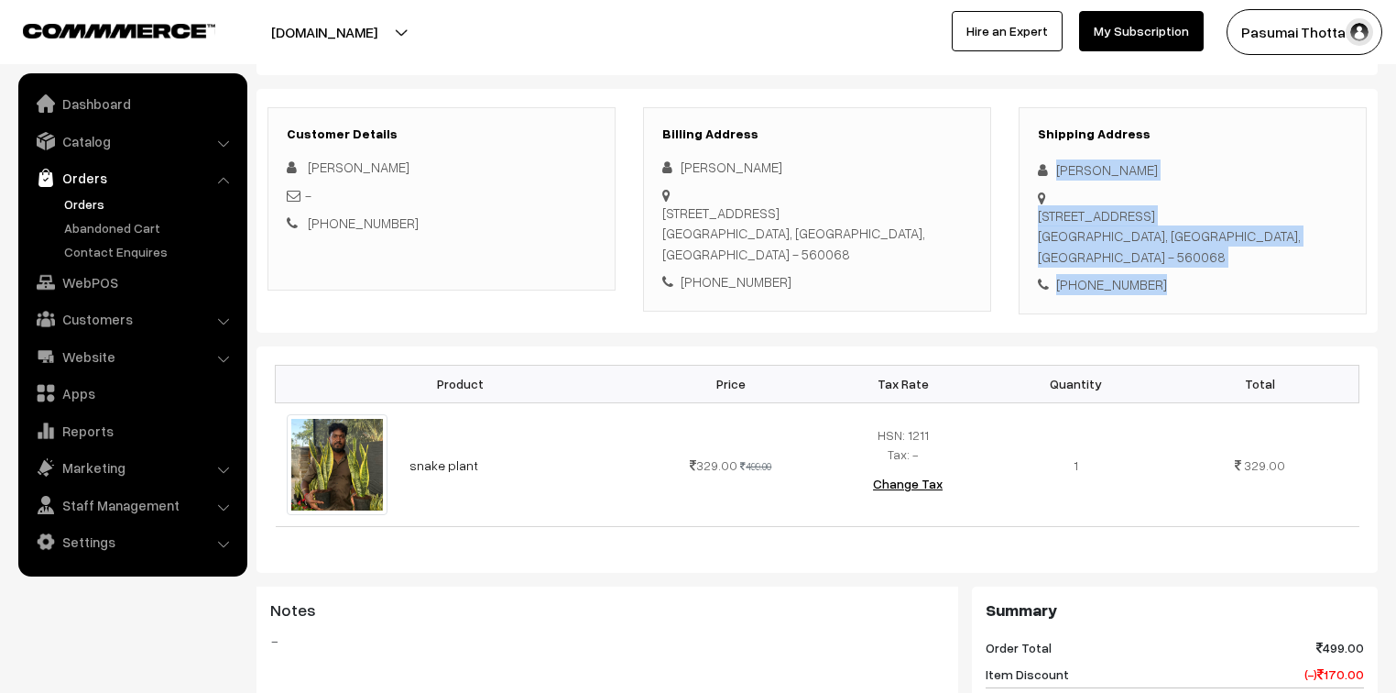
scroll to position [293, 0]
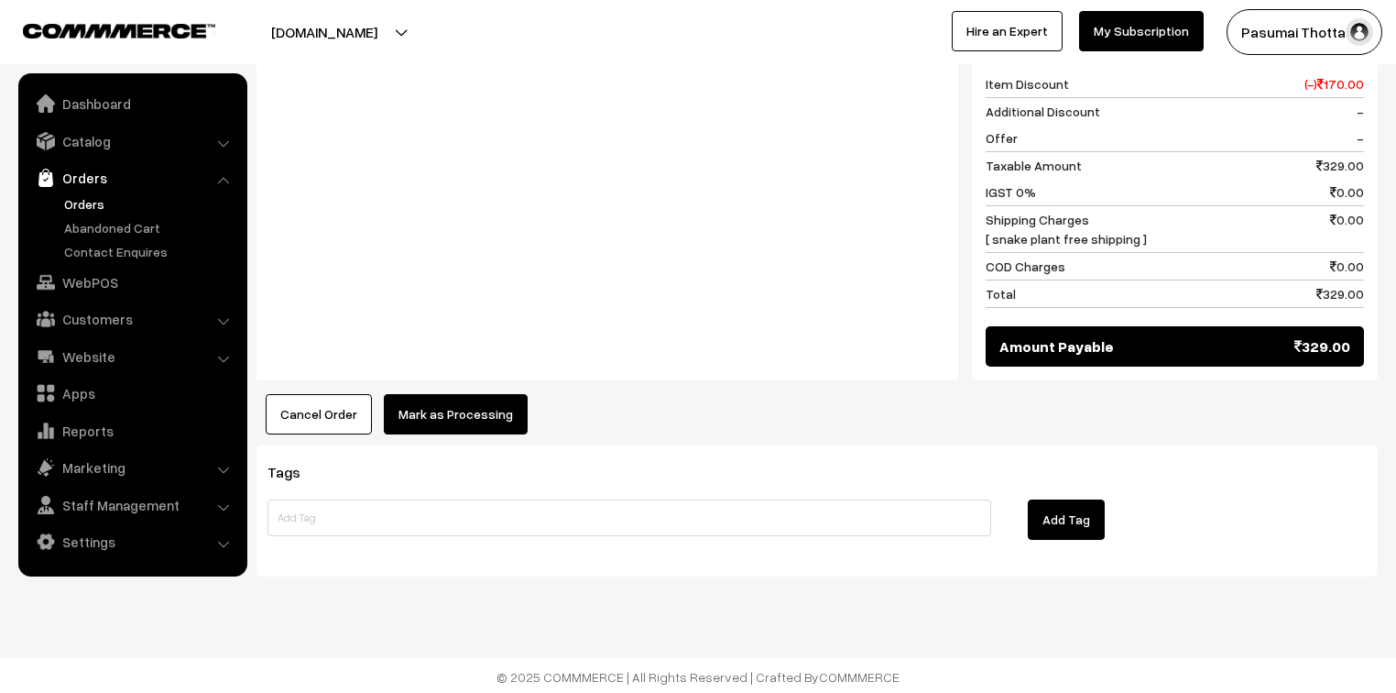
click at [432, 411] on button "Mark as Processing" at bounding box center [456, 414] width 144 height 40
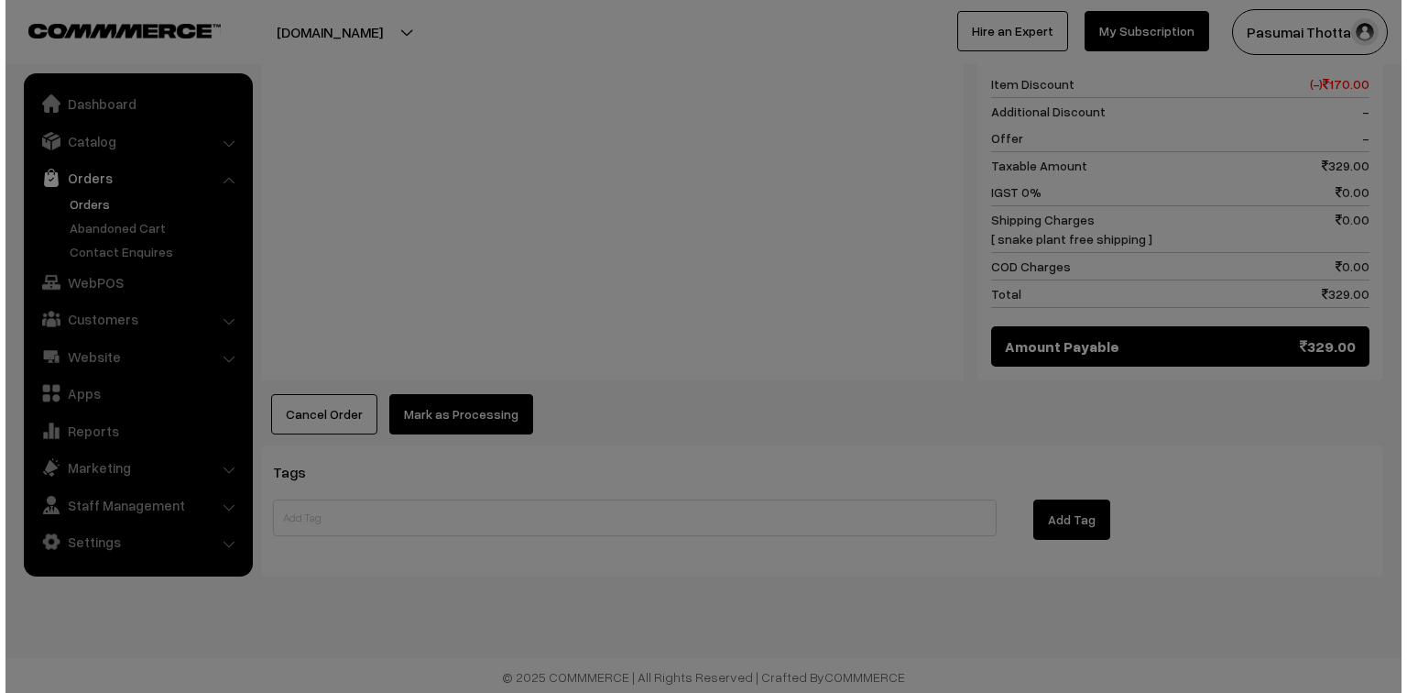
scroll to position [820, 0]
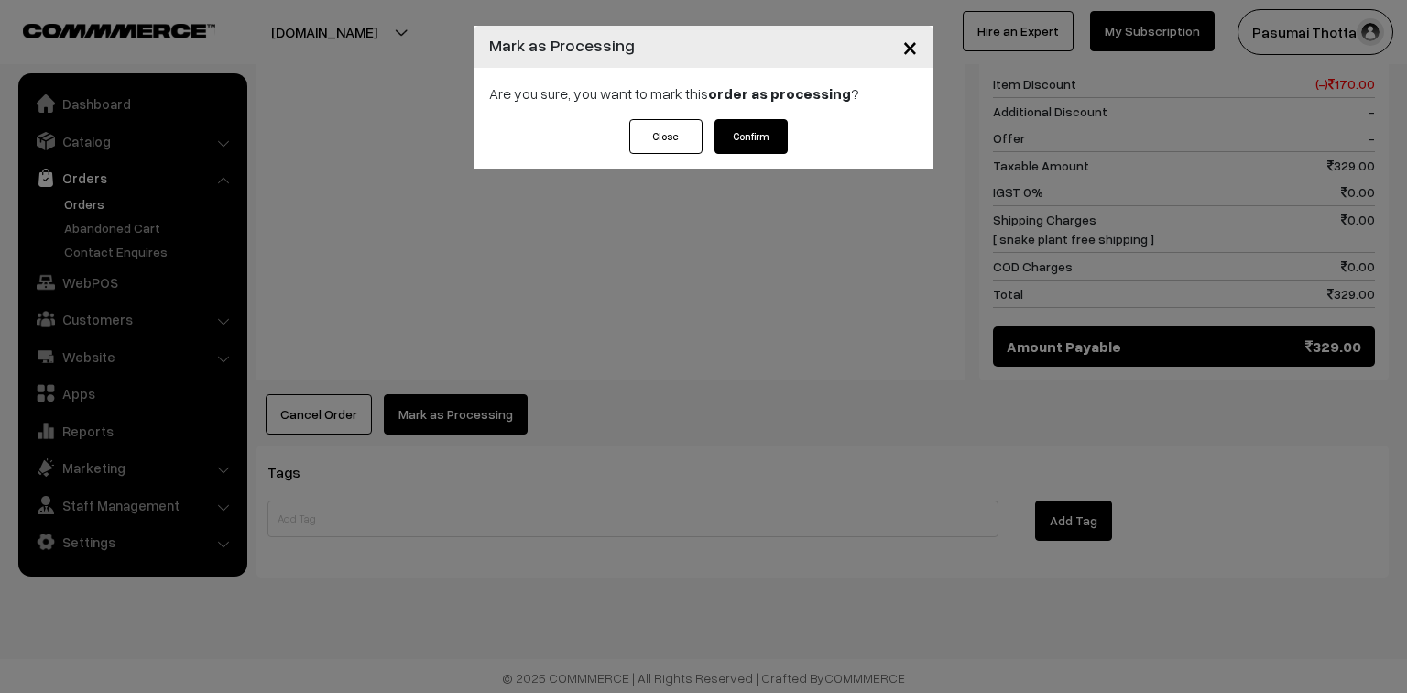
click at [737, 132] on button "Confirm" at bounding box center [751, 136] width 73 height 35
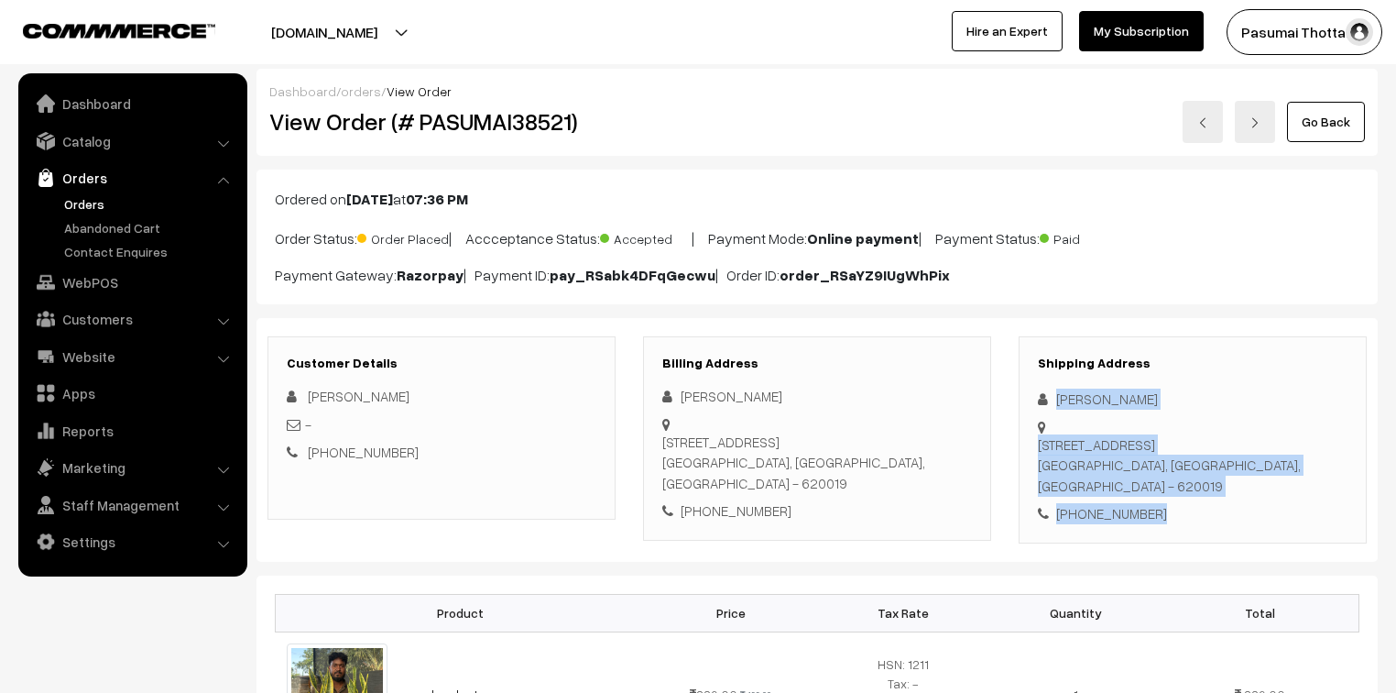
drag, startPoint x: 1055, startPoint y: 400, endPoint x: 1180, endPoint y: 516, distance: 169.8
click at [1180, 515] on div "Shipping Address Maheswaran C S Plot No. 171, 8th cross street, South extension…" at bounding box center [1193, 439] width 348 height 207
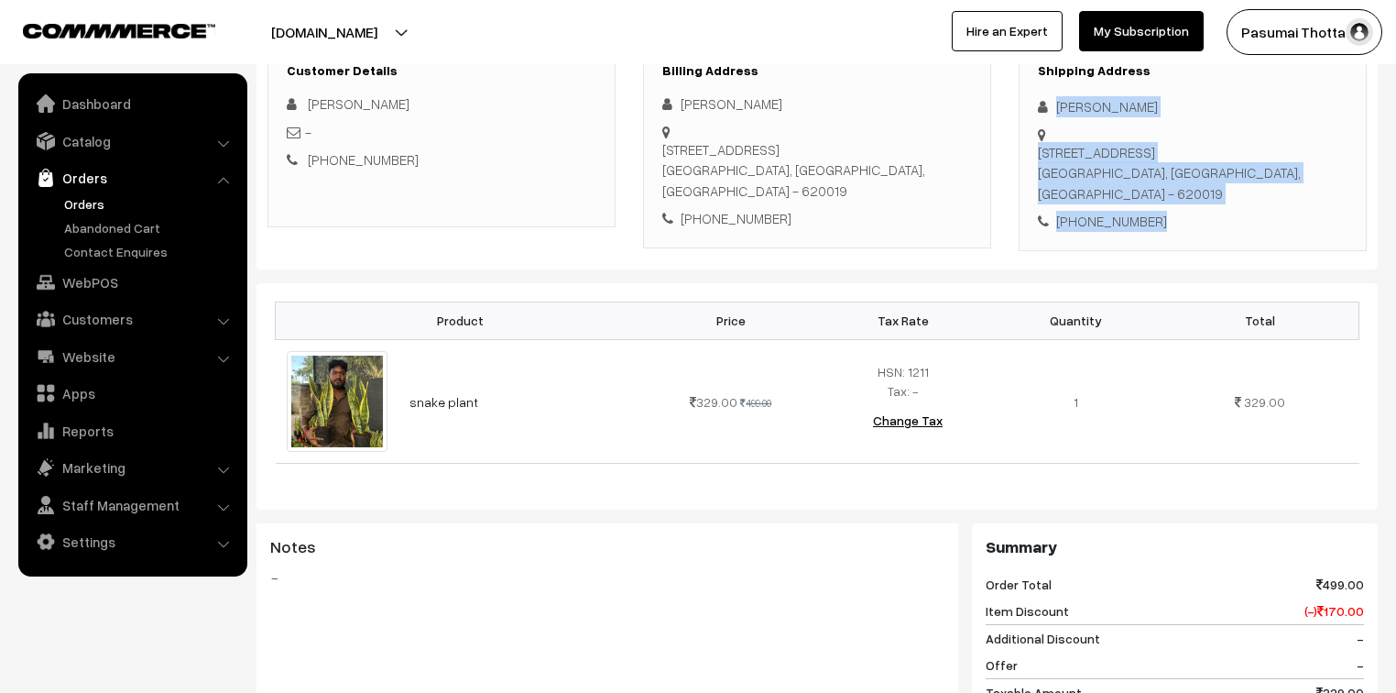
scroll to position [293, 0]
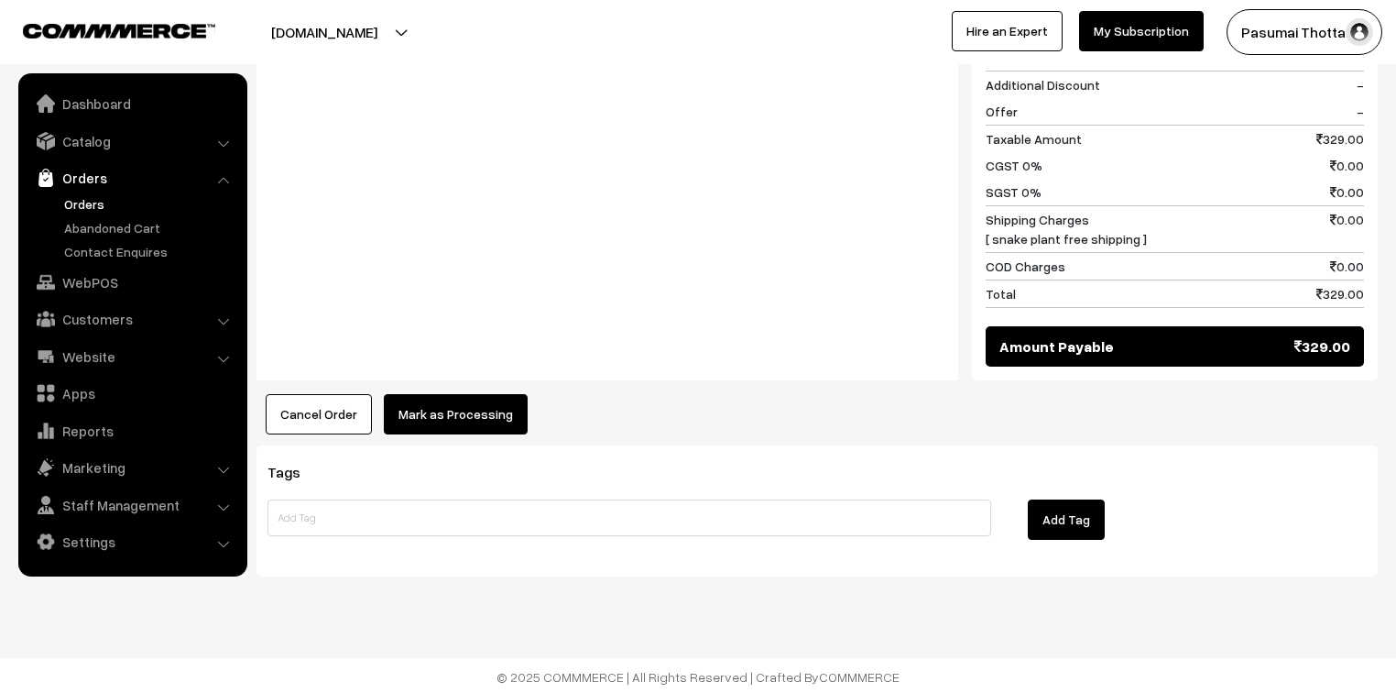
click at [495, 409] on button "Mark as Processing" at bounding box center [456, 414] width 144 height 40
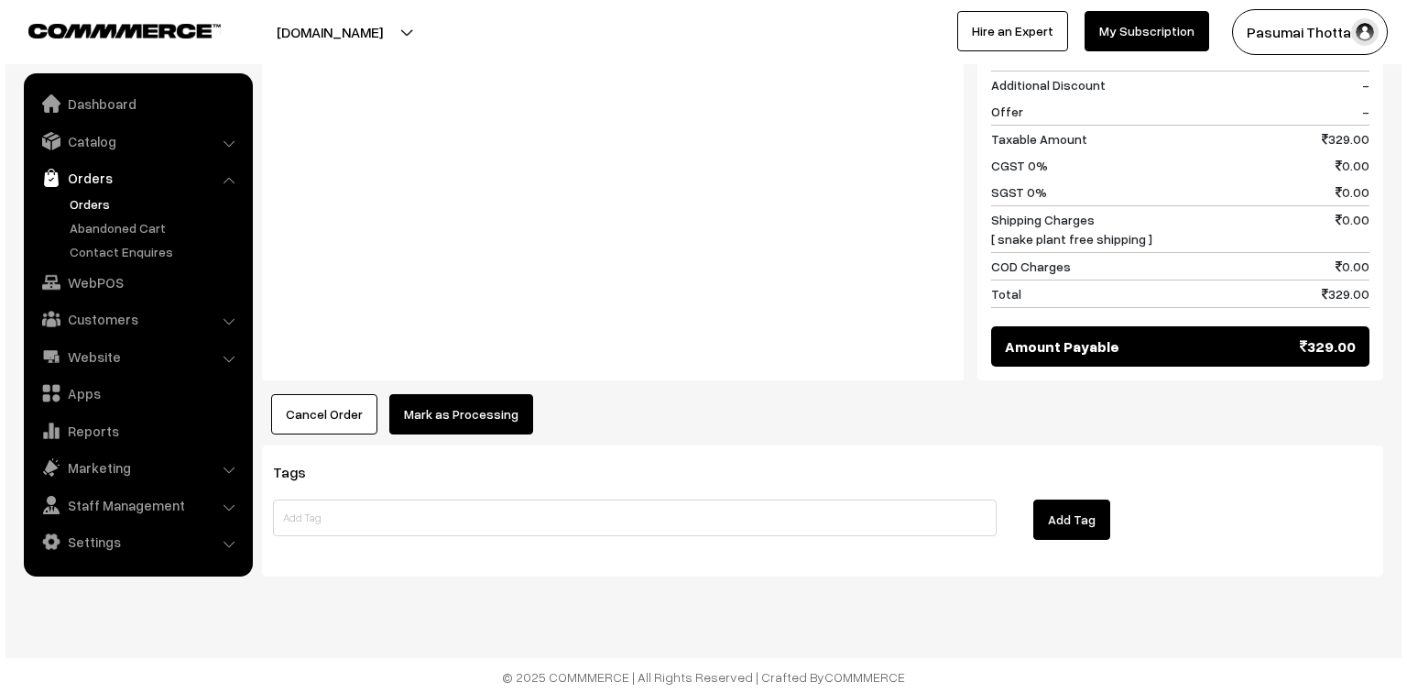
scroll to position [846, 0]
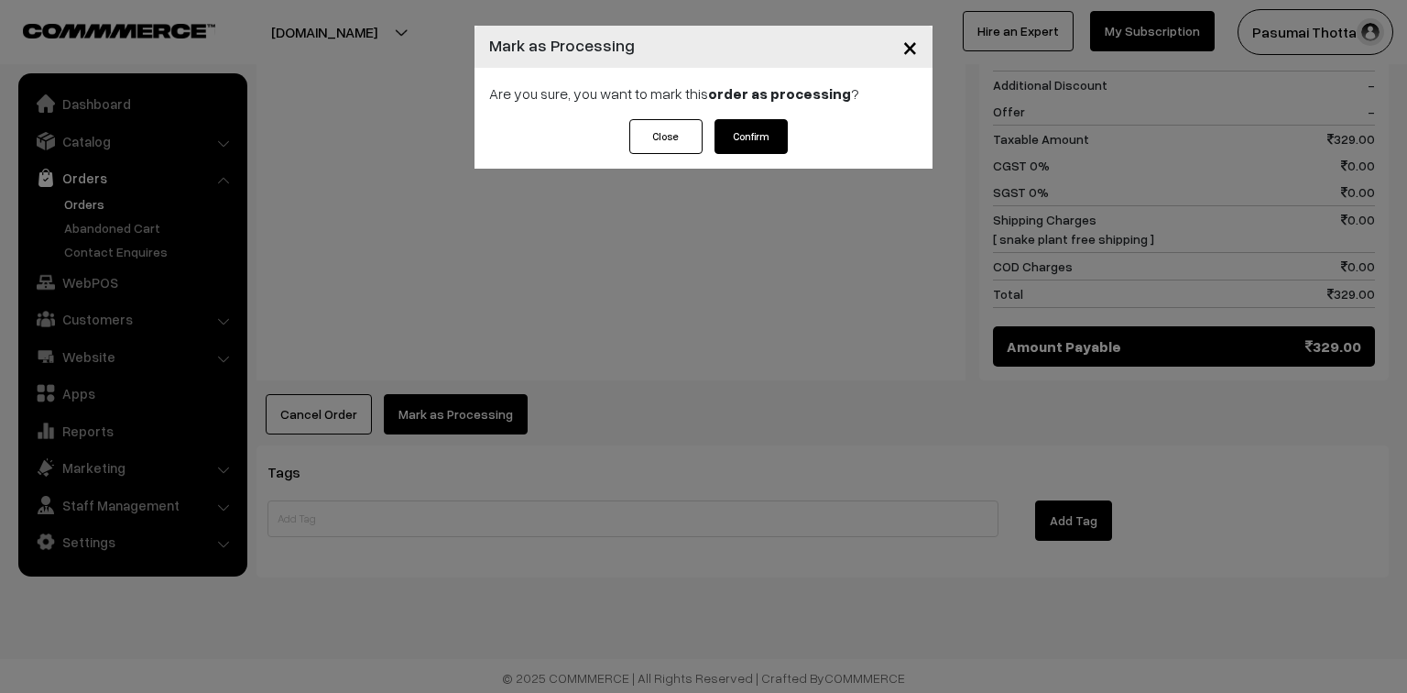
click at [749, 130] on button "Confirm" at bounding box center [751, 136] width 73 height 35
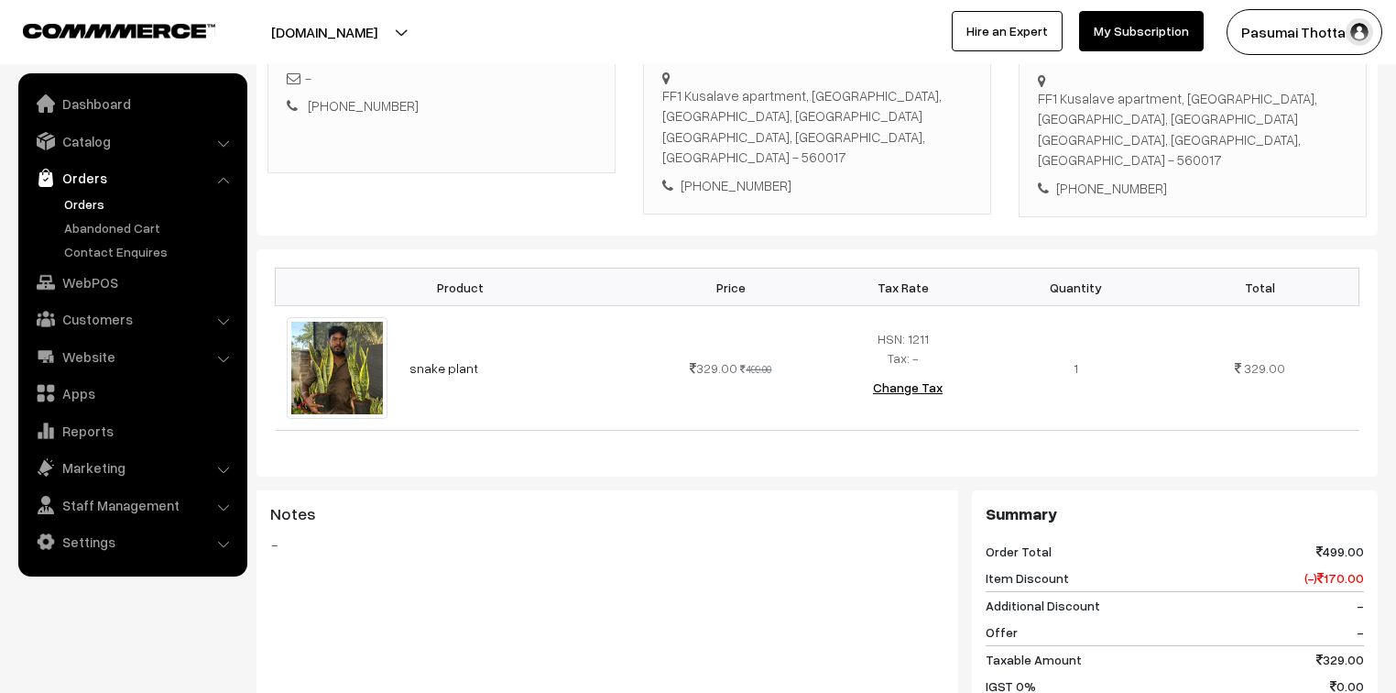
scroll to position [220, 0]
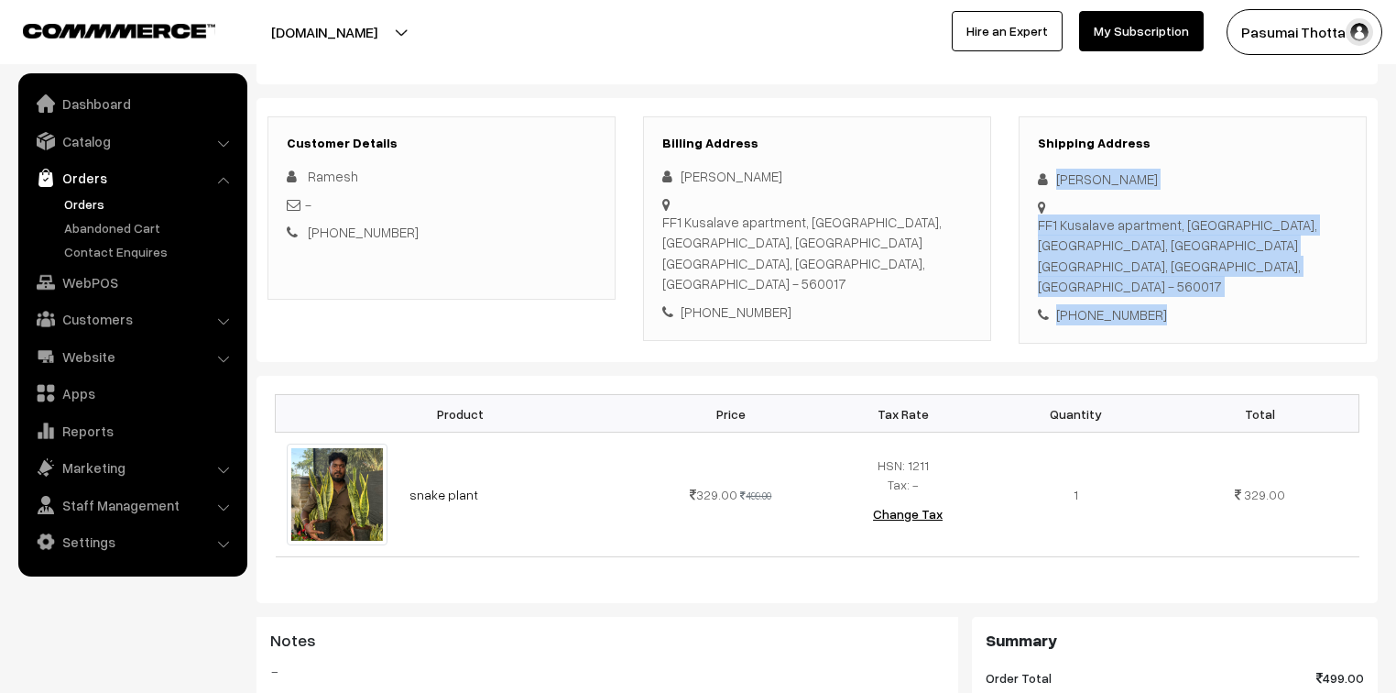
drag, startPoint x: 1055, startPoint y: 180, endPoint x: 1162, endPoint y: 299, distance: 159.6
click at [1162, 299] on div "Shipping Address Mariammal Subramanian FF1 Kusalave apartment, 2nd cross, Airvi…" at bounding box center [1193, 230] width 348 height 228
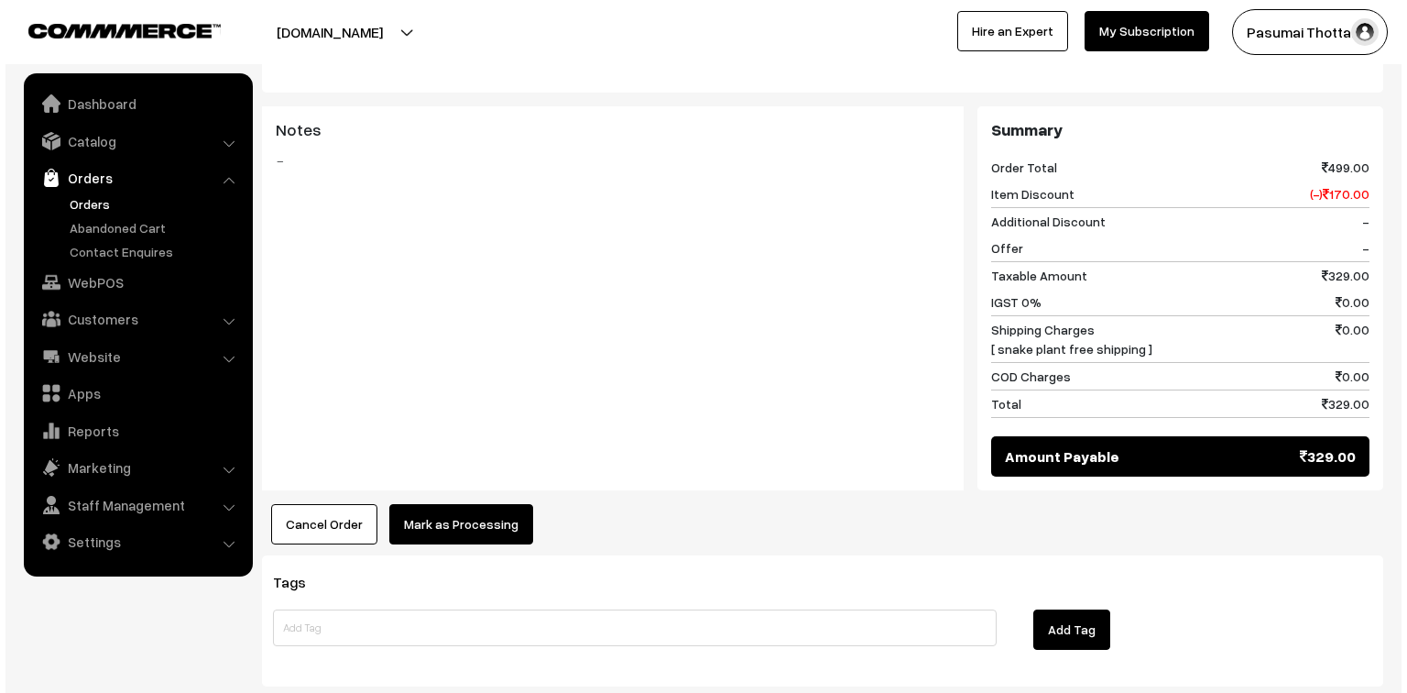
scroll to position [733, 0]
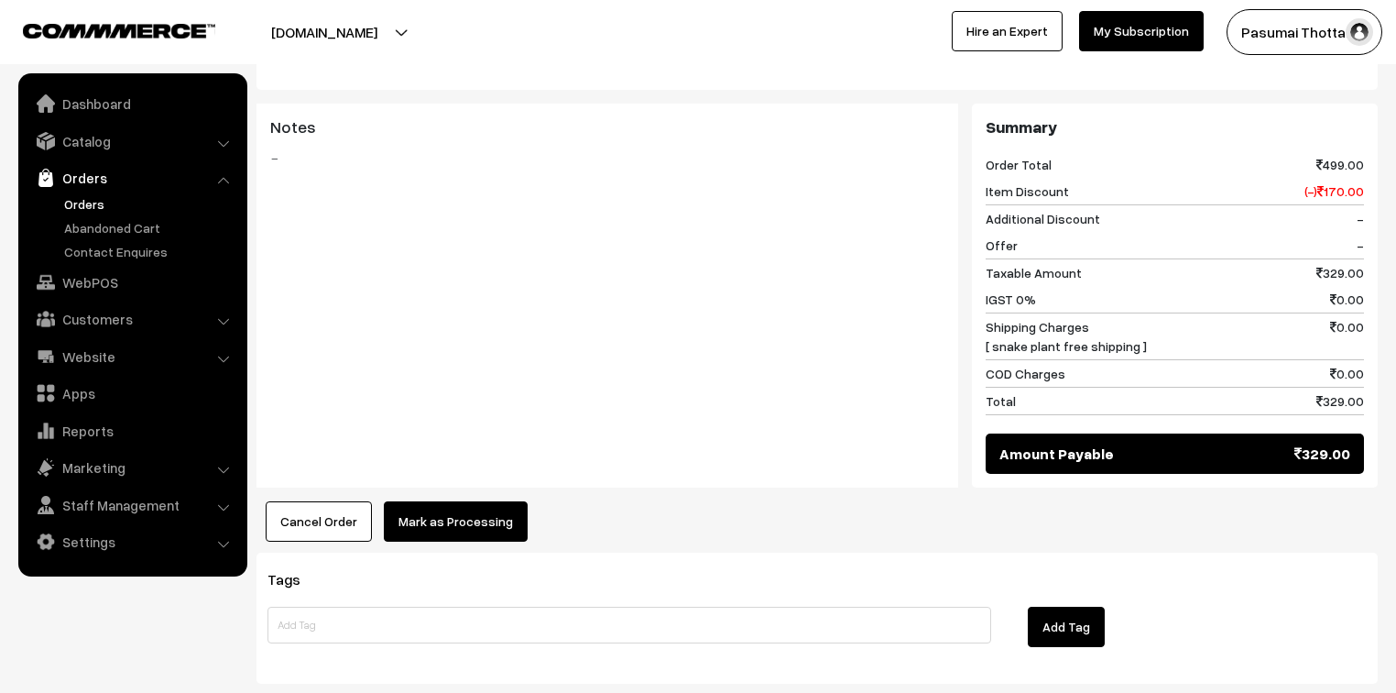
click at [410, 501] on button "Mark as Processing" at bounding box center [456, 521] width 144 height 40
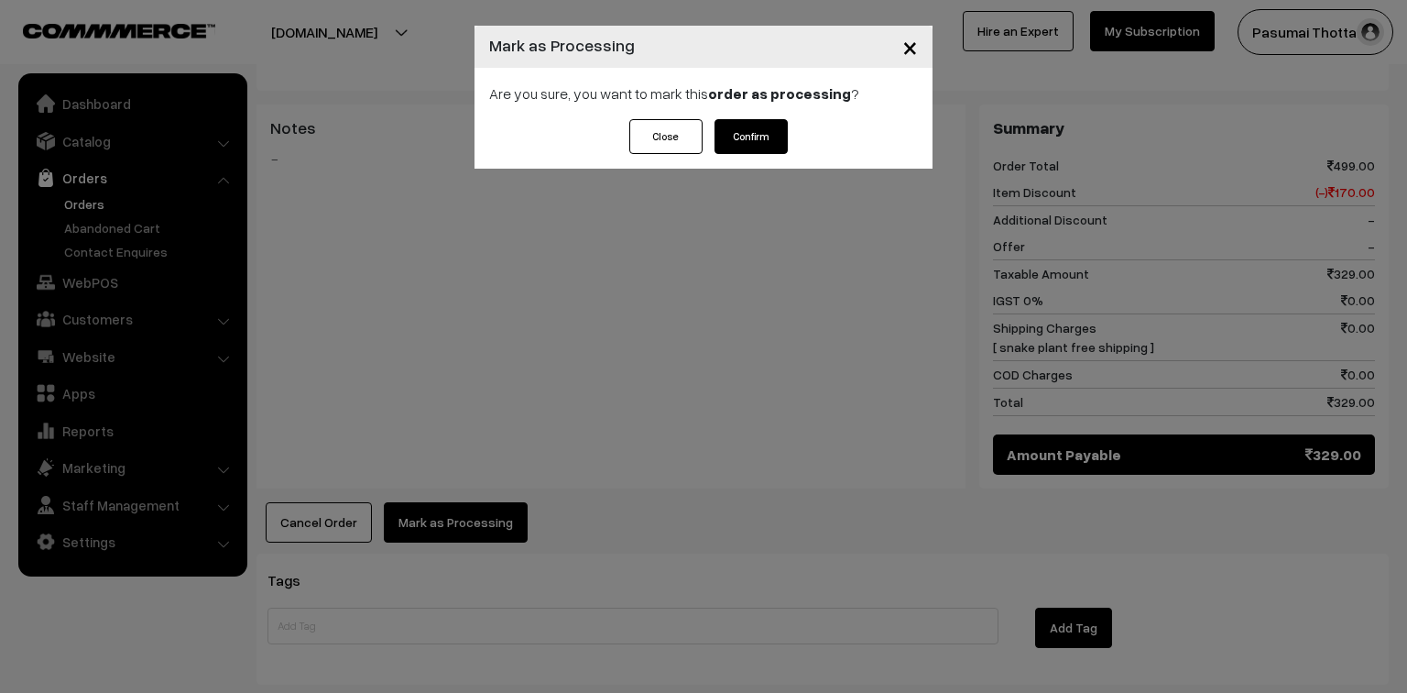
click at [753, 152] on button "Confirm" at bounding box center [751, 136] width 73 height 35
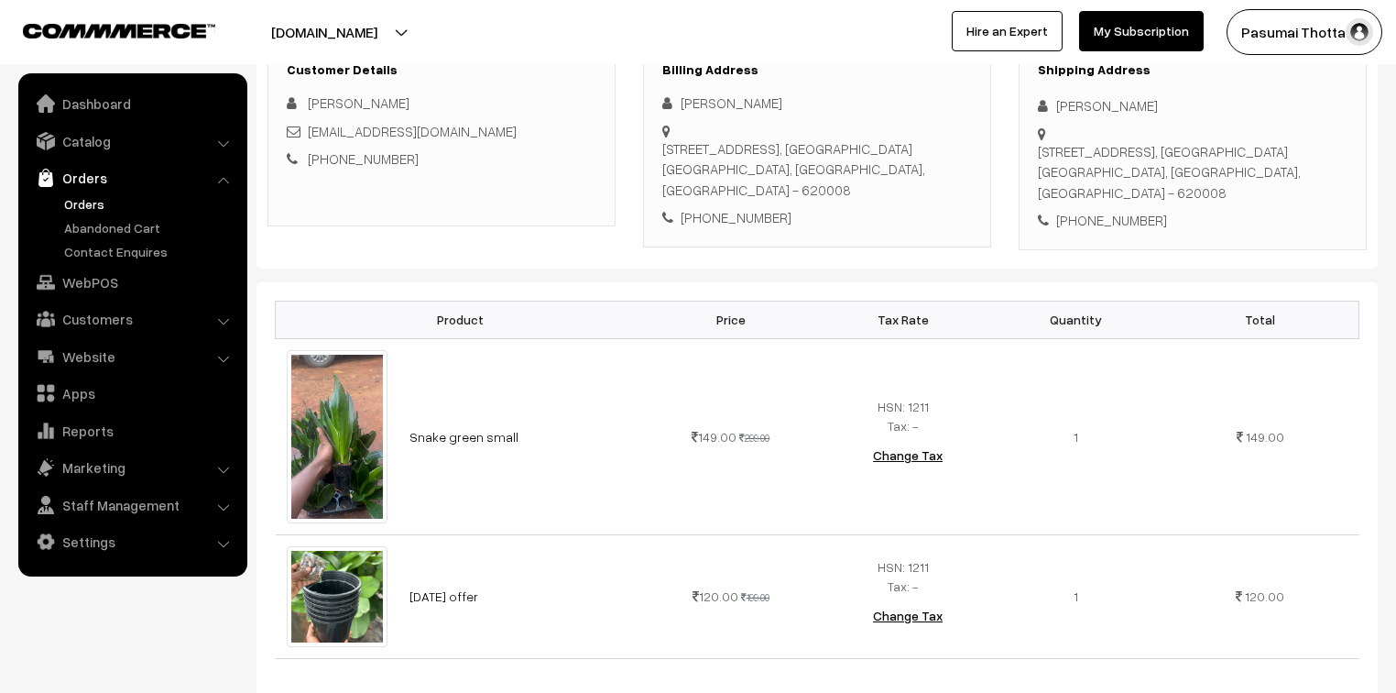
scroll to position [220, 0]
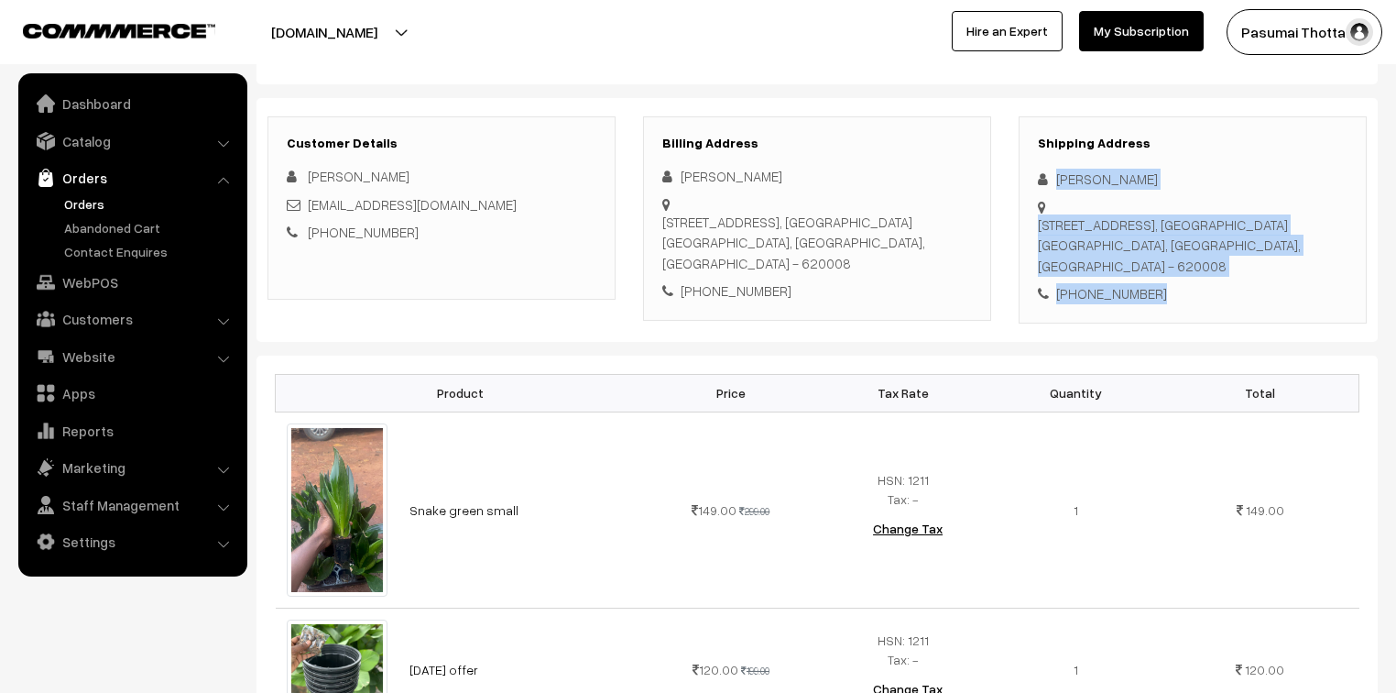
drag, startPoint x: 1053, startPoint y: 181, endPoint x: 1175, endPoint y: 290, distance: 163.5
click at [1175, 290] on div "Shipping Address [PERSON_NAME] [STREET_ADDRESS] [PHONE_NUMBER]" at bounding box center [1193, 219] width 348 height 207
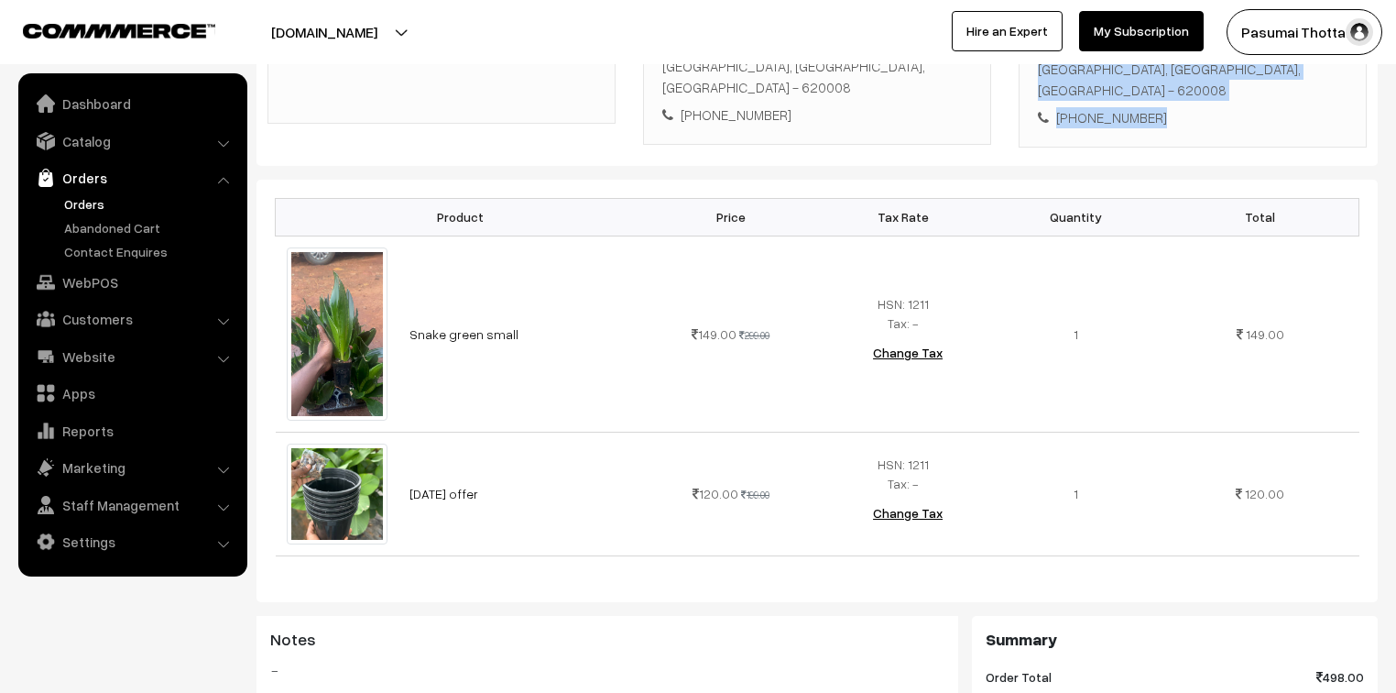
scroll to position [440, 0]
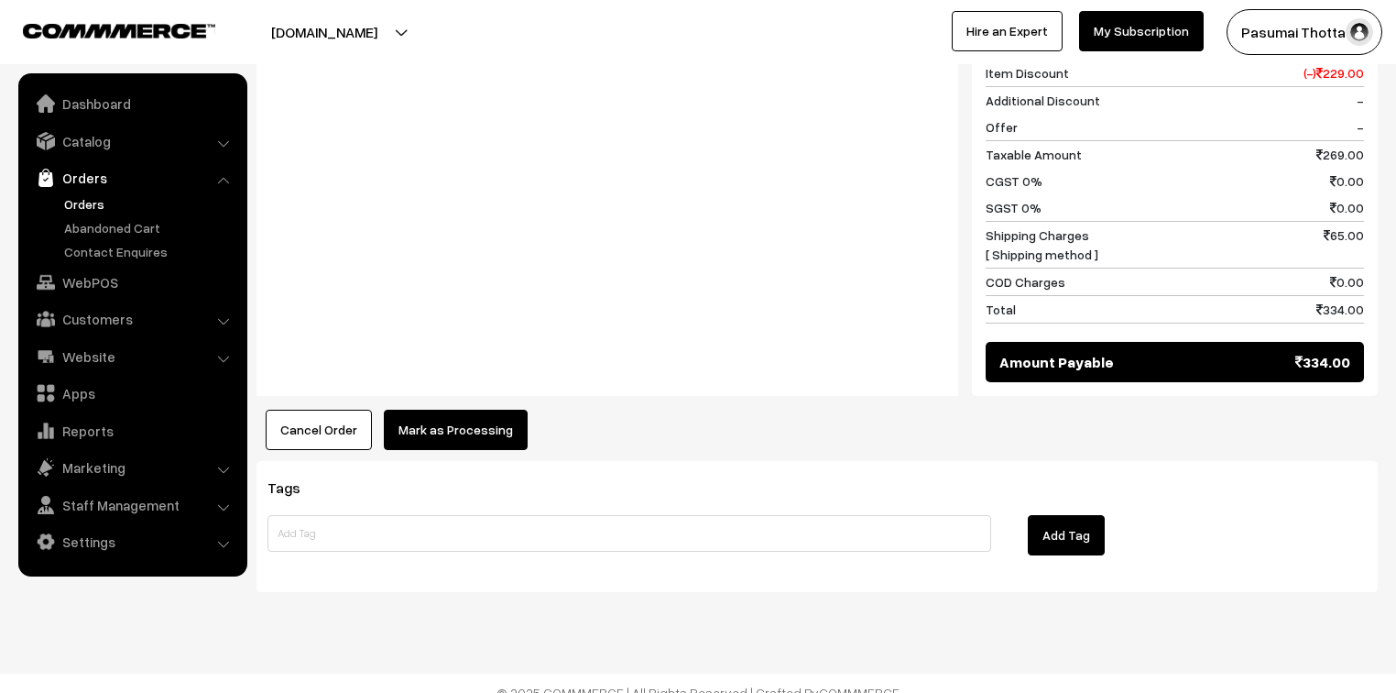
click at [476, 435] on button "Mark as Processing" at bounding box center [456, 429] width 144 height 40
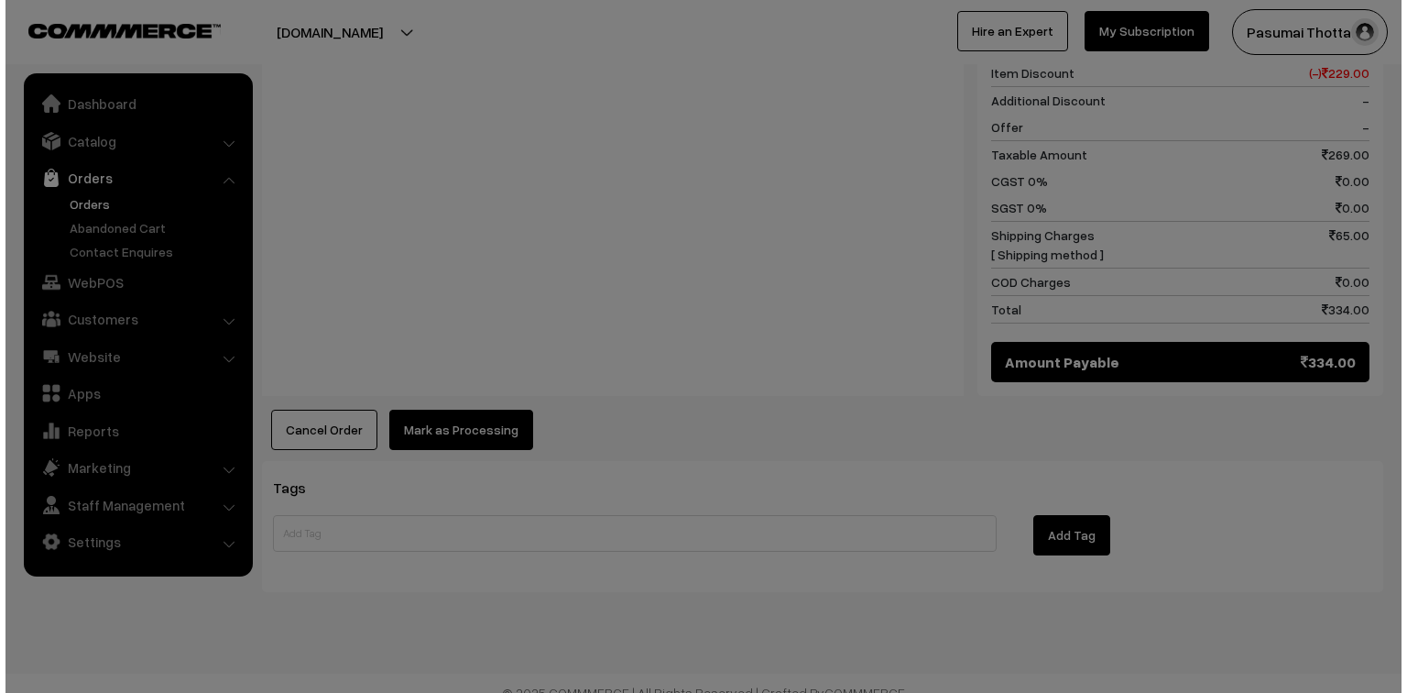
scroll to position [1030, 0]
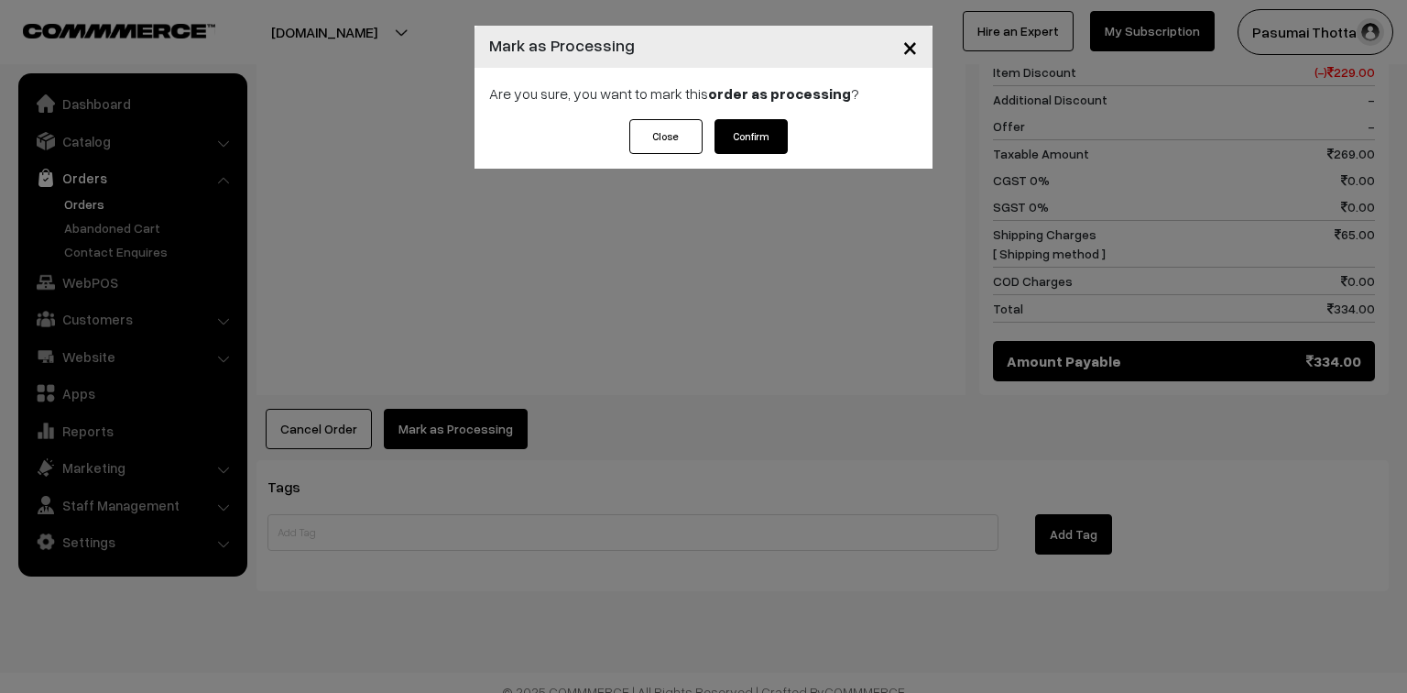
click at [763, 130] on button "Confirm" at bounding box center [751, 136] width 73 height 35
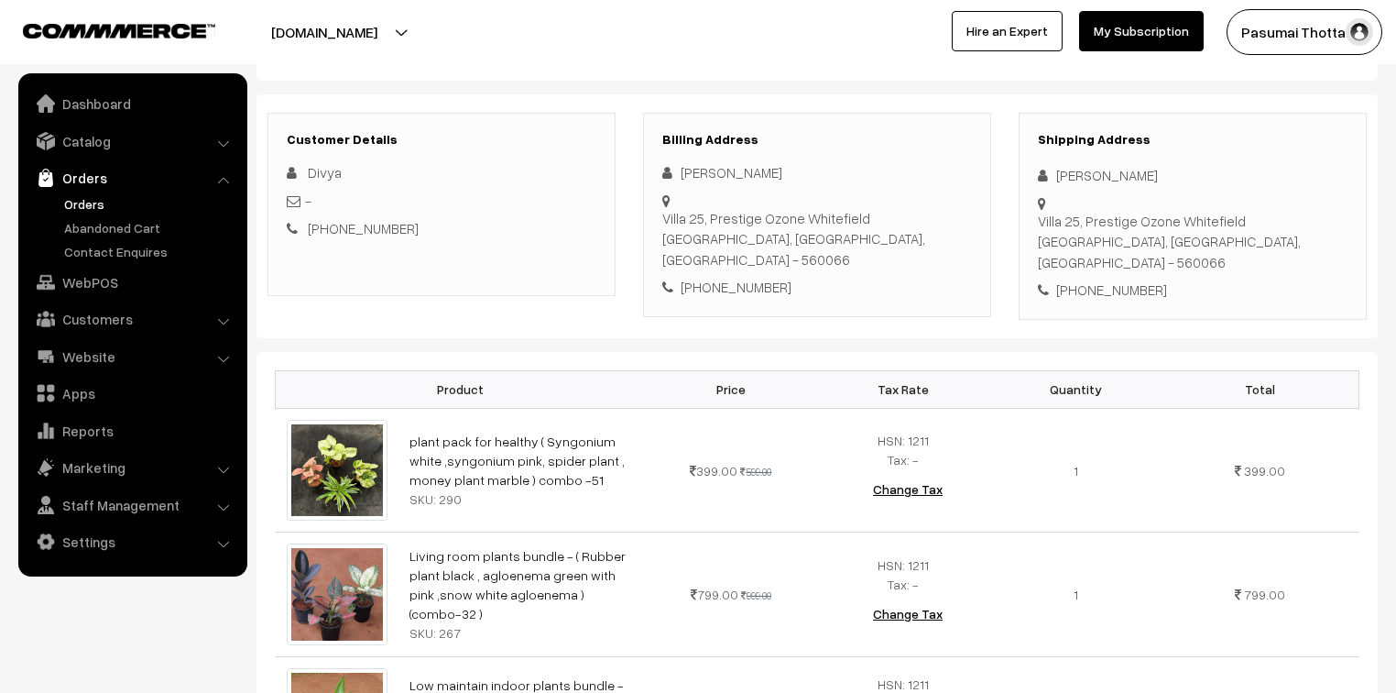
scroll to position [220, 0]
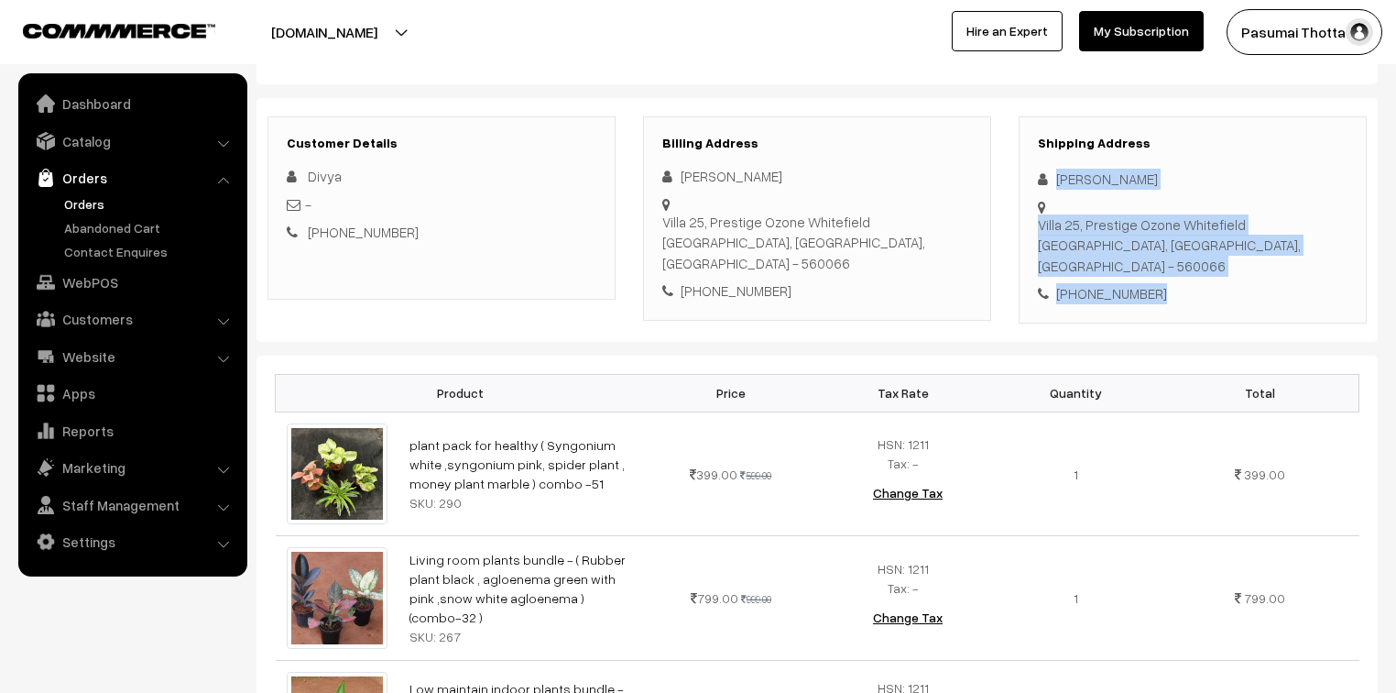
drag, startPoint x: 1051, startPoint y: 179, endPoint x: 1167, endPoint y: 256, distance: 140.0
click at [1167, 256] on div "Shipping Address Divya Paul Villa 25, Prestige Ozone Whitefield Bengaluru, Karn…" at bounding box center [1193, 219] width 348 height 207
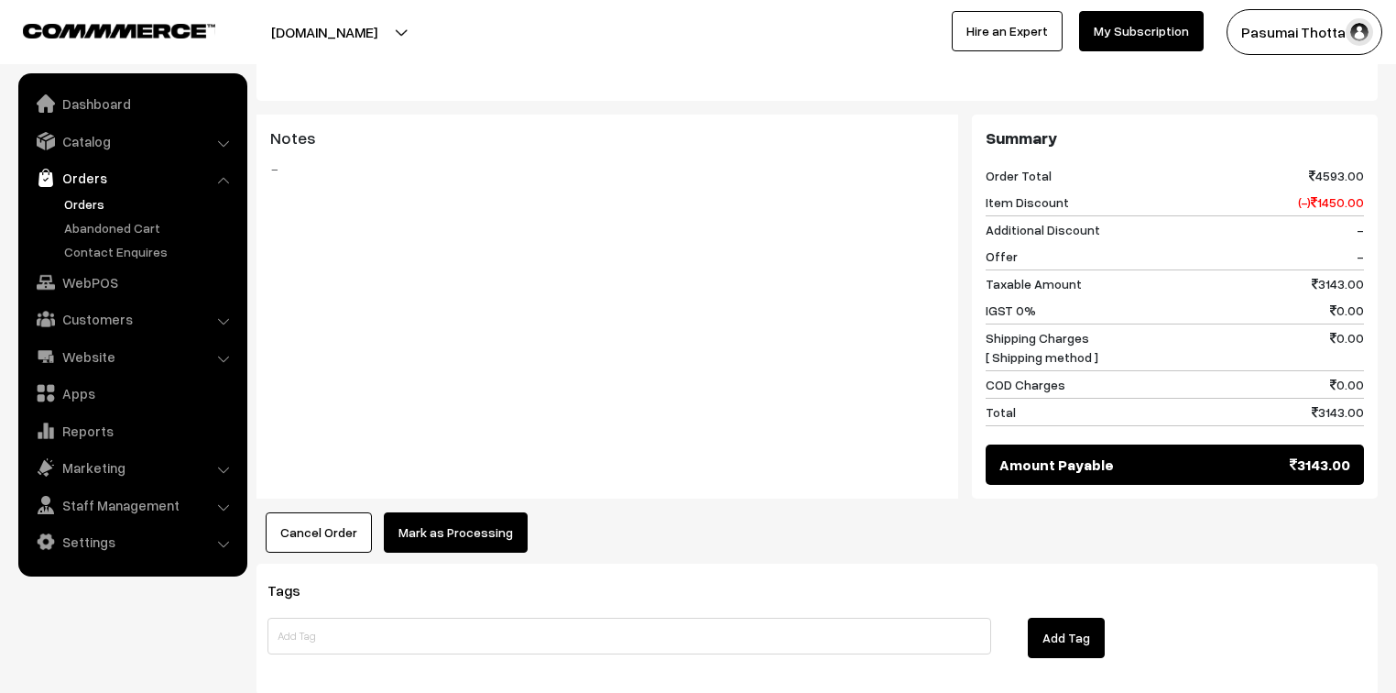
click at [457, 512] on button "Mark as Processing" at bounding box center [456, 532] width 144 height 40
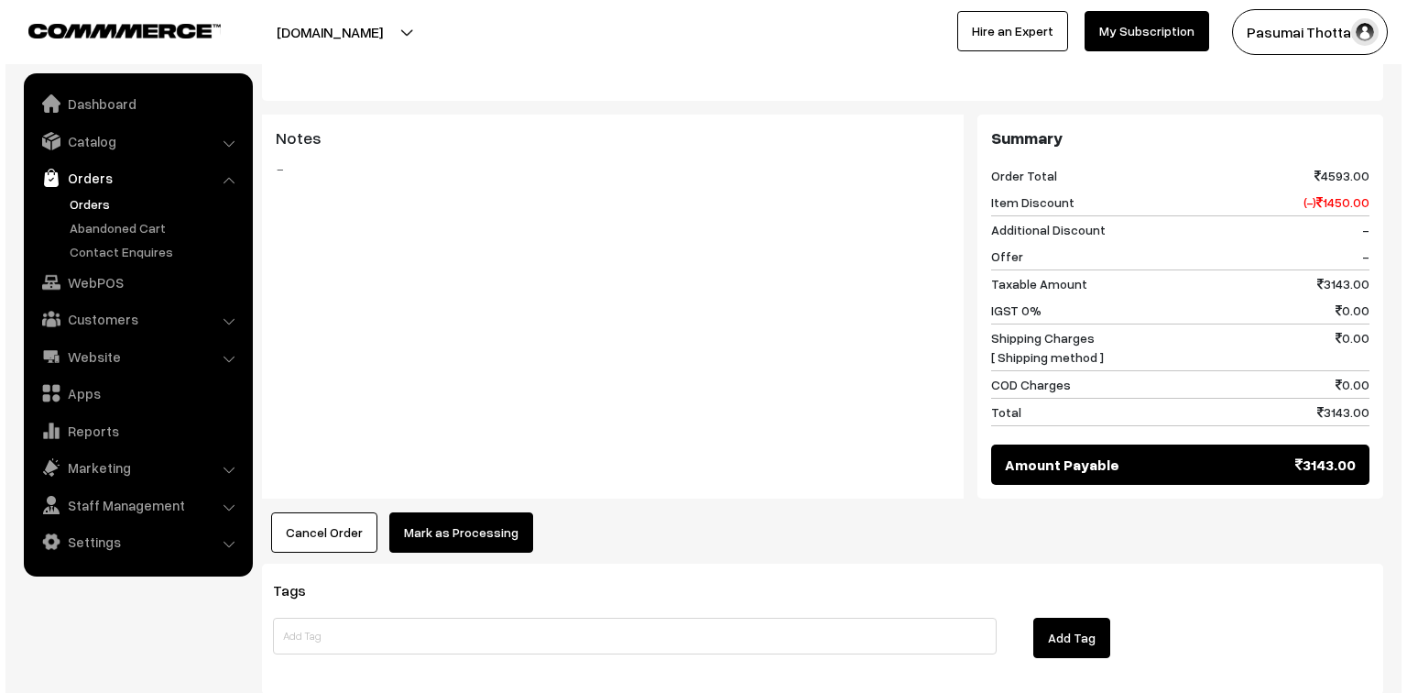
scroll to position [1473, 0]
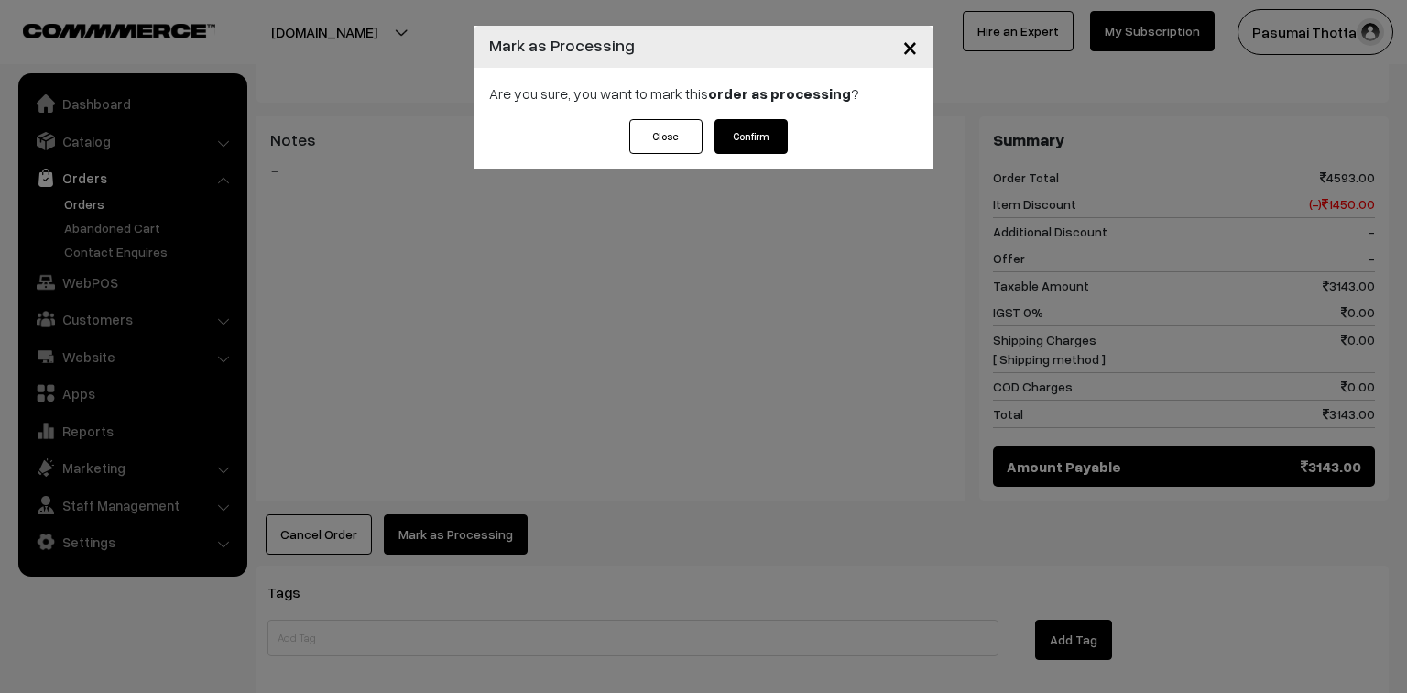
click at [766, 138] on button "Confirm" at bounding box center [751, 136] width 73 height 35
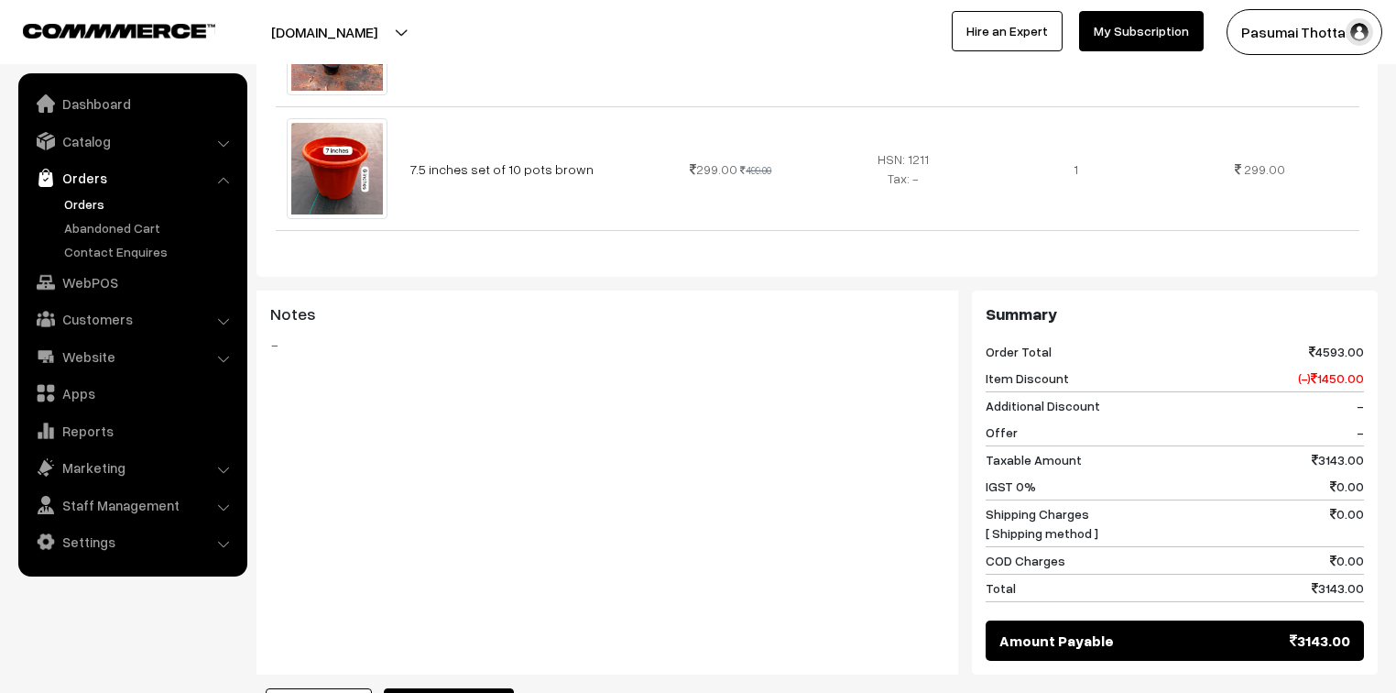
scroll to position [1559, 0]
